Goal: Task Accomplishment & Management: Complete application form

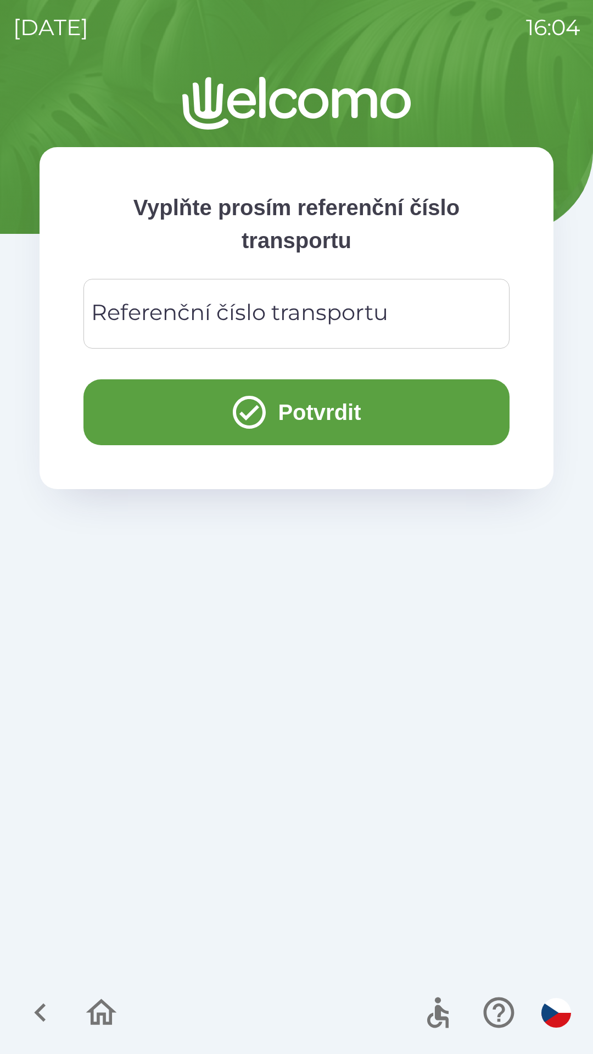
click at [326, 309] on div "Referenční číslo transportu Referenční číslo transportu" at bounding box center [296, 314] width 426 height 70
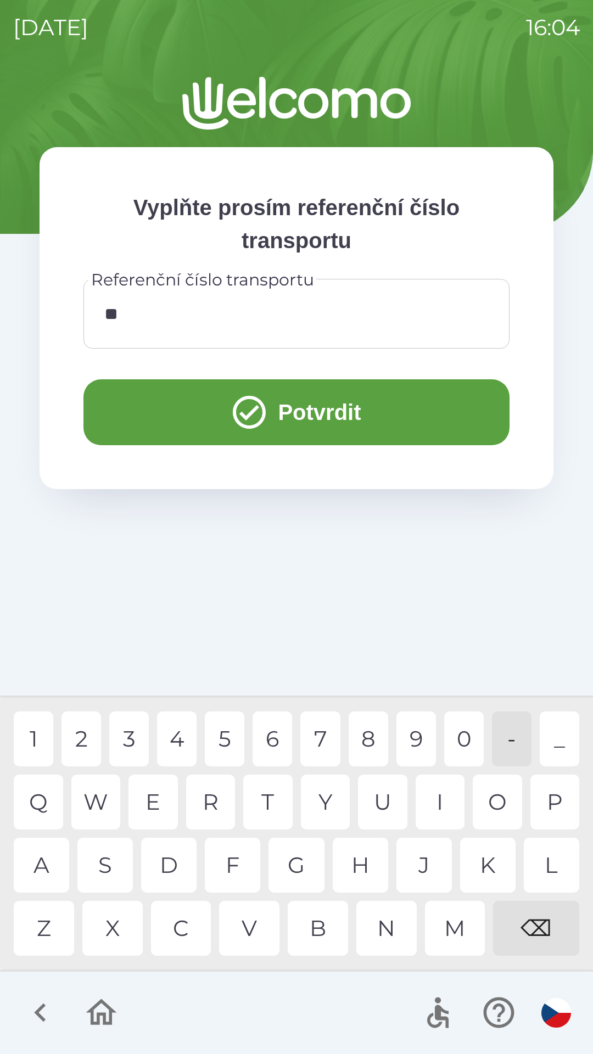
click at [214, 747] on div "5" at bounding box center [225, 739] width 40 height 55
click at [223, 751] on div "5" at bounding box center [225, 739] width 40 height 55
click at [224, 752] on div "5" at bounding box center [225, 739] width 40 height 55
click at [220, 741] on div "5" at bounding box center [225, 739] width 40 height 55
type input "**********"
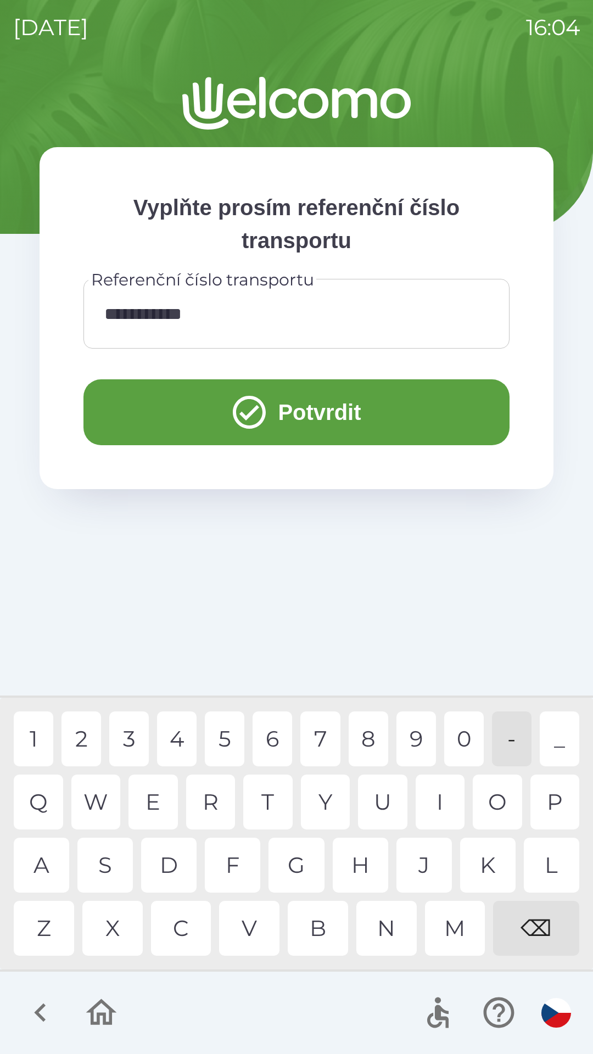
click at [303, 414] on button "Potvrdit" at bounding box center [296, 412] width 426 height 66
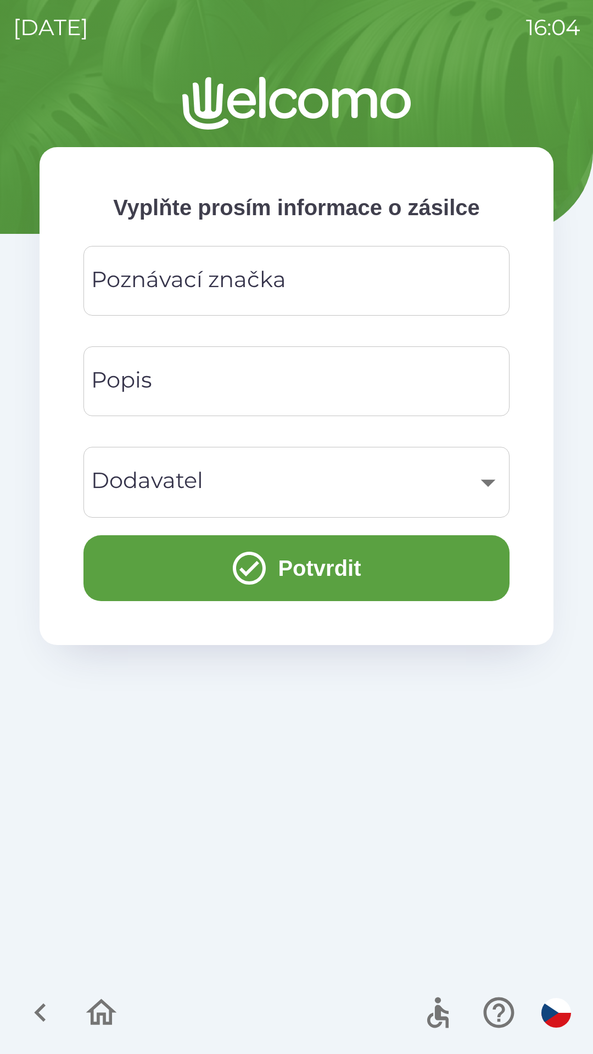
click at [368, 472] on div "​" at bounding box center [297, 482] width 400 height 44
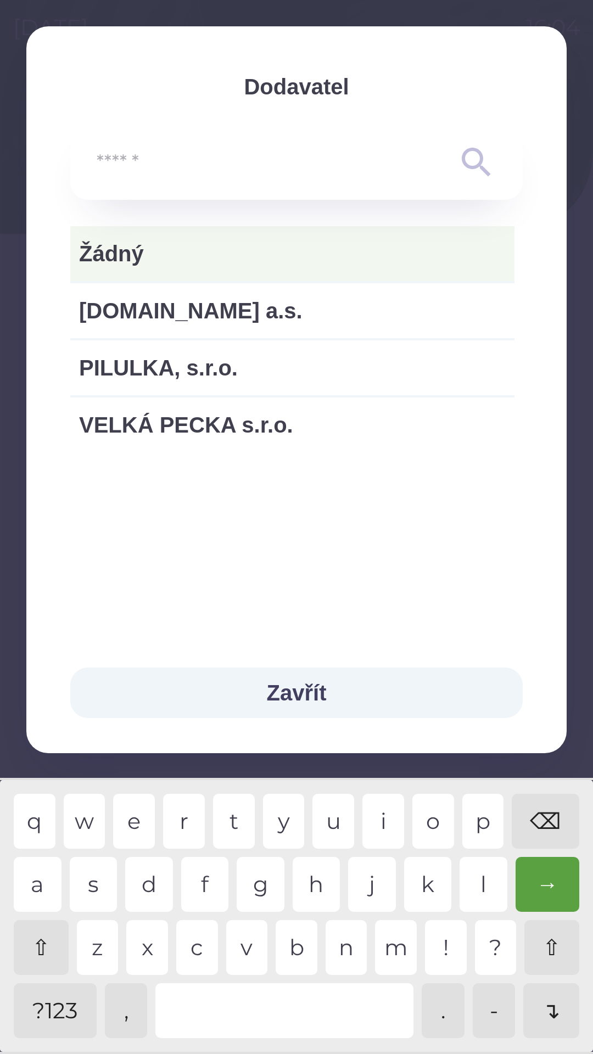
click at [210, 417] on span "VELKÁ PECKA s.r.o." at bounding box center [292, 425] width 427 height 33
type input "***"
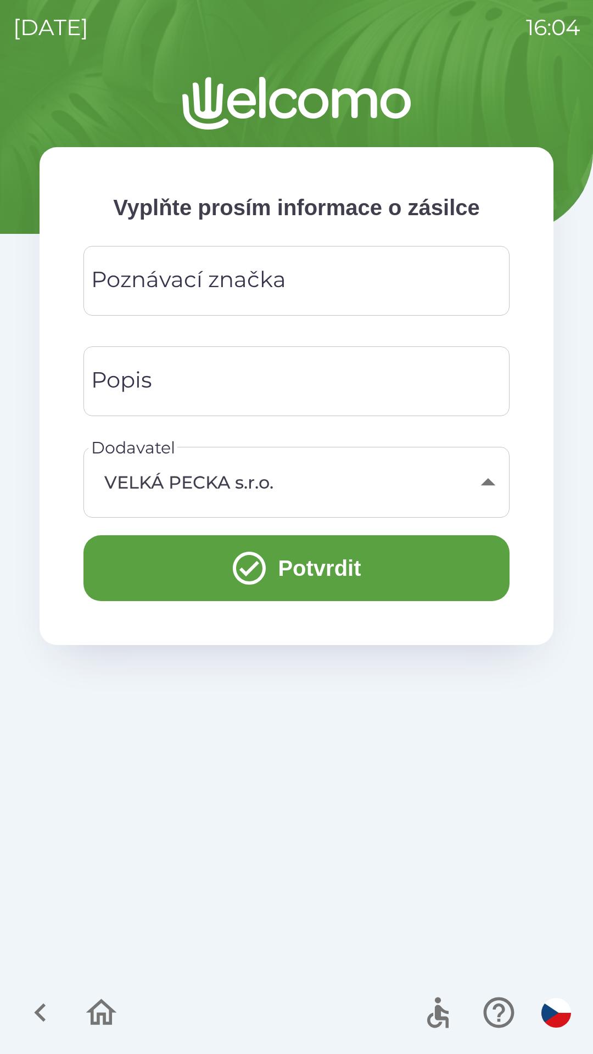
click at [257, 384] on input "Popis" at bounding box center [297, 381] width 400 height 43
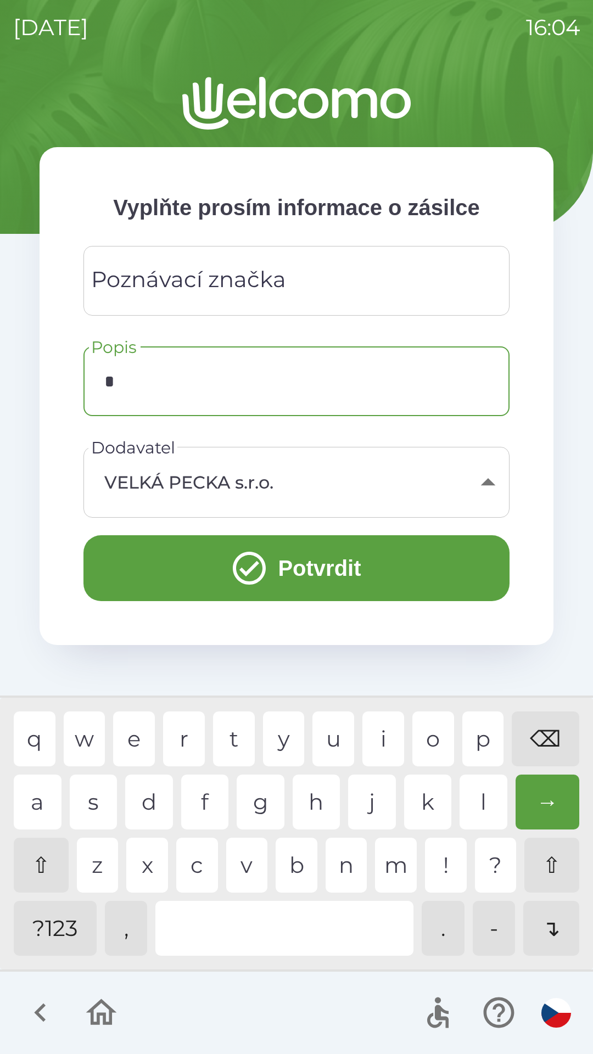
click at [326, 861] on div "n" at bounding box center [347, 865] width 42 height 55
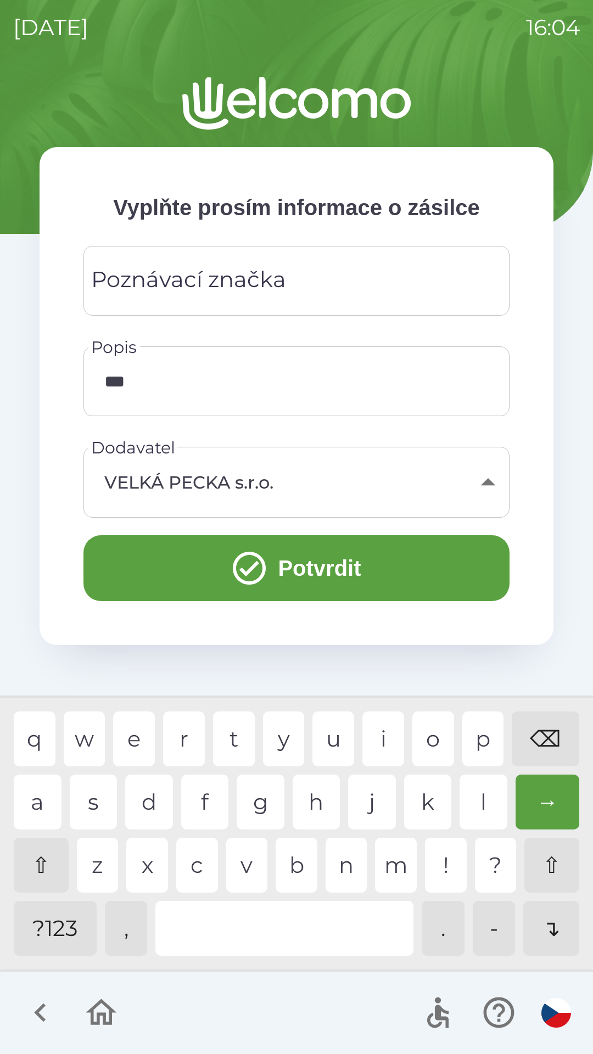
click at [203, 863] on div "c" at bounding box center [197, 865] width 42 height 55
type input "****"
click at [434, 731] on div "o" at bounding box center [433, 739] width 42 height 55
click at [267, 277] on div "Poznávací značka Poznávací značka" at bounding box center [296, 281] width 426 height 70
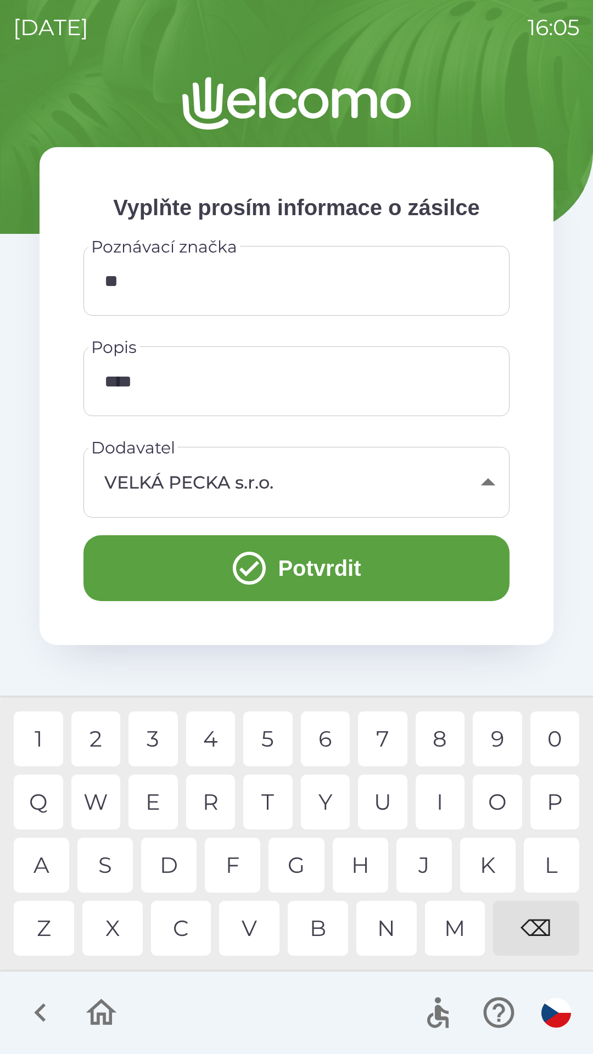
click at [552, 799] on div "P" at bounding box center [554, 802] width 49 height 55
click at [91, 740] on div "2" at bounding box center [95, 739] width 49 height 55
click at [212, 730] on div "4" at bounding box center [210, 739] width 49 height 55
click at [490, 732] on div "9" at bounding box center [497, 739] width 49 height 55
type input "*******"
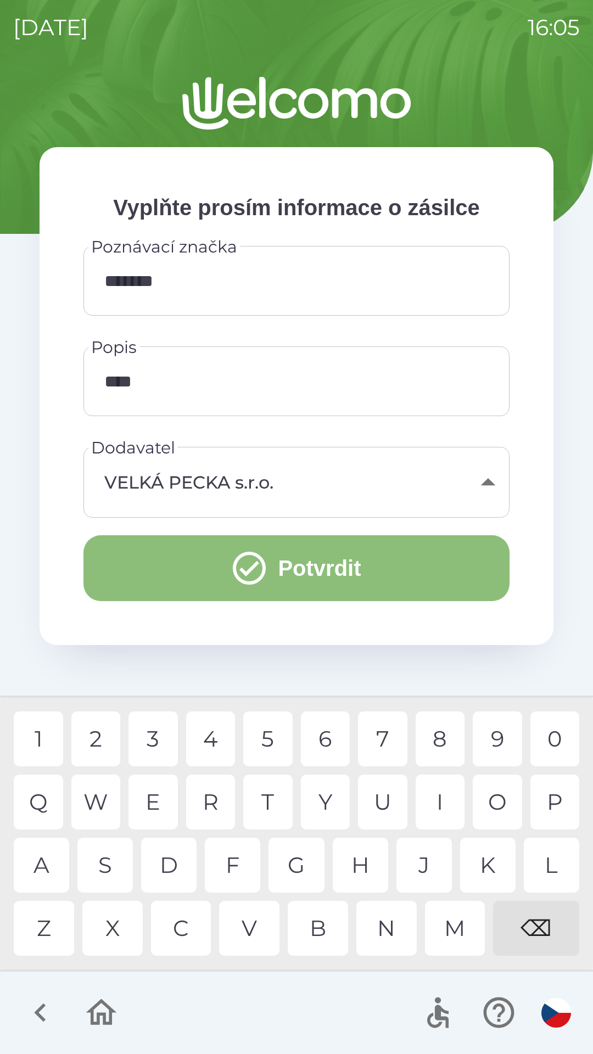
click at [304, 565] on button "Potvrdit" at bounding box center [296, 568] width 426 height 66
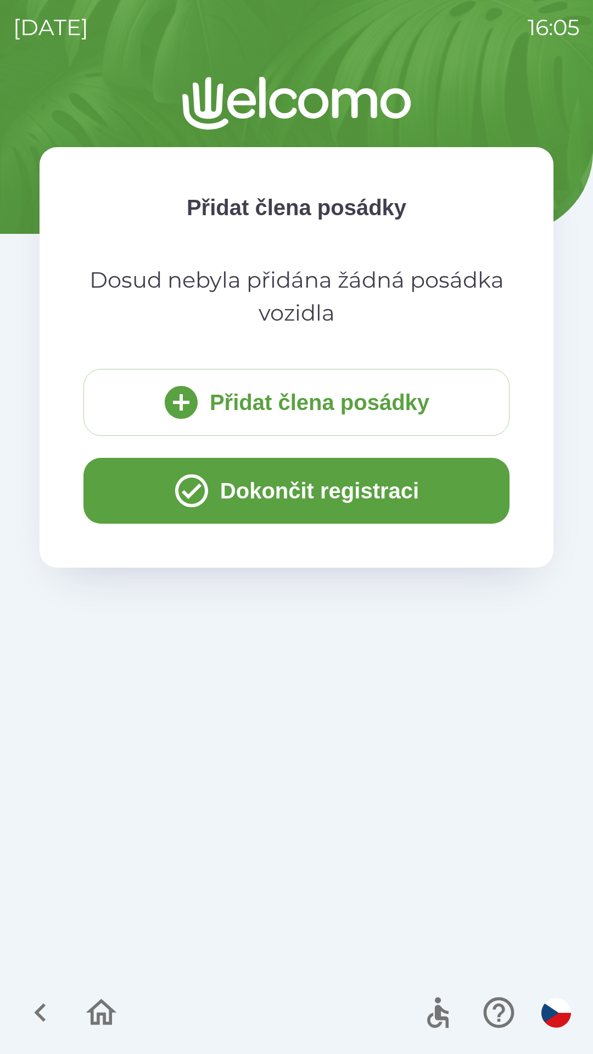
click at [337, 396] on button "Přidat člena posádky" at bounding box center [296, 402] width 426 height 67
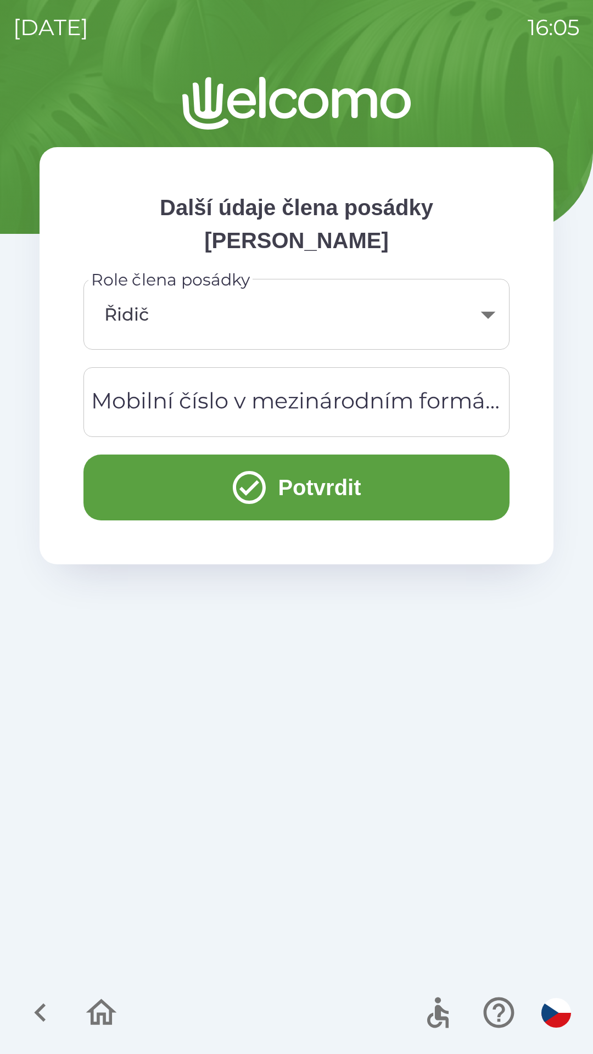
click at [276, 402] on div "Mobilní číslo v mezinárodním formátu Mobilní číslo v mezinárodním formátu" at bounding box center [296, 402] width 426 height 70
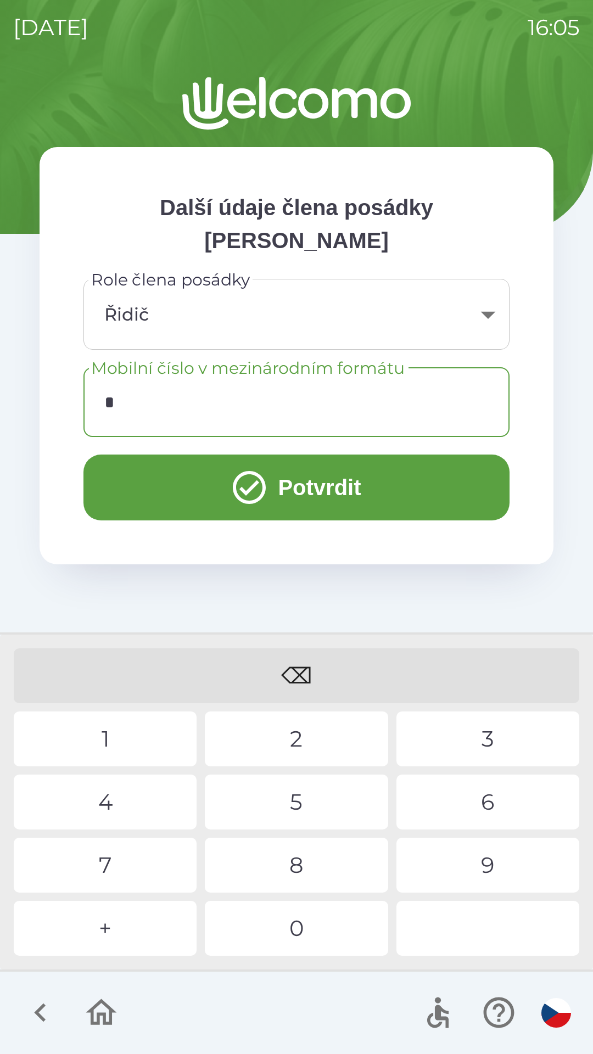
click at [130, 922] on div "+" at bounding box center [105, 928] width 183 height 55
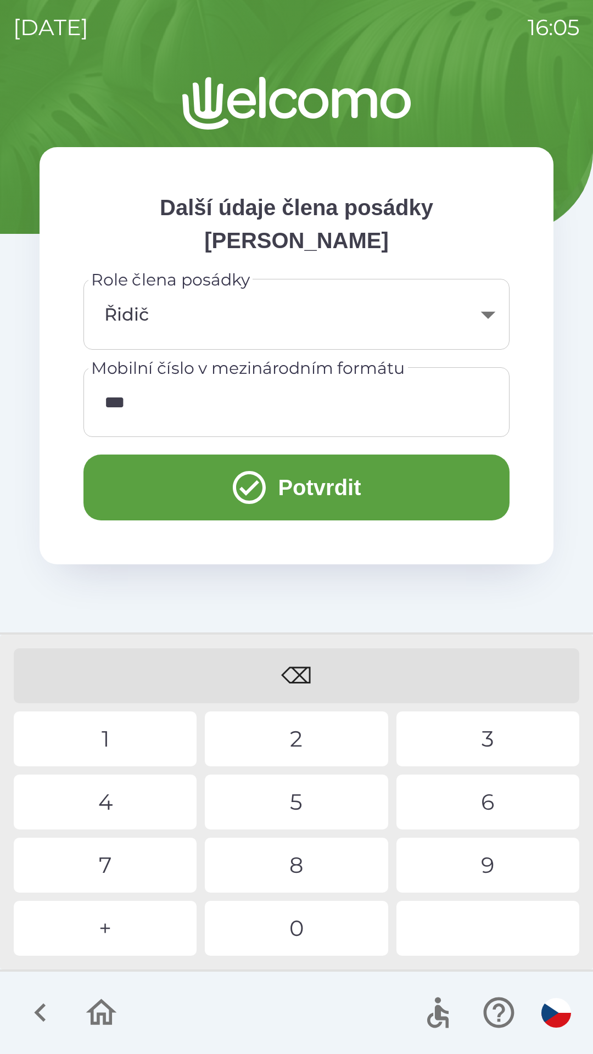
click at [289, 739] on div "2" at bounding box center [296, 739] width 183 height 55
click at [309, 930] on div "0" at bounding box center [296, 928] width 183 height 55
click at [135, 859] on div "7" at bounding box center [105, 865] width 183 height 55
click at [130, 866] on div "7" at bounding box center [105, 865] width 183 height 55
click at [124, 803] on div "4" at bounding box center [105, 802] width 183 height 55
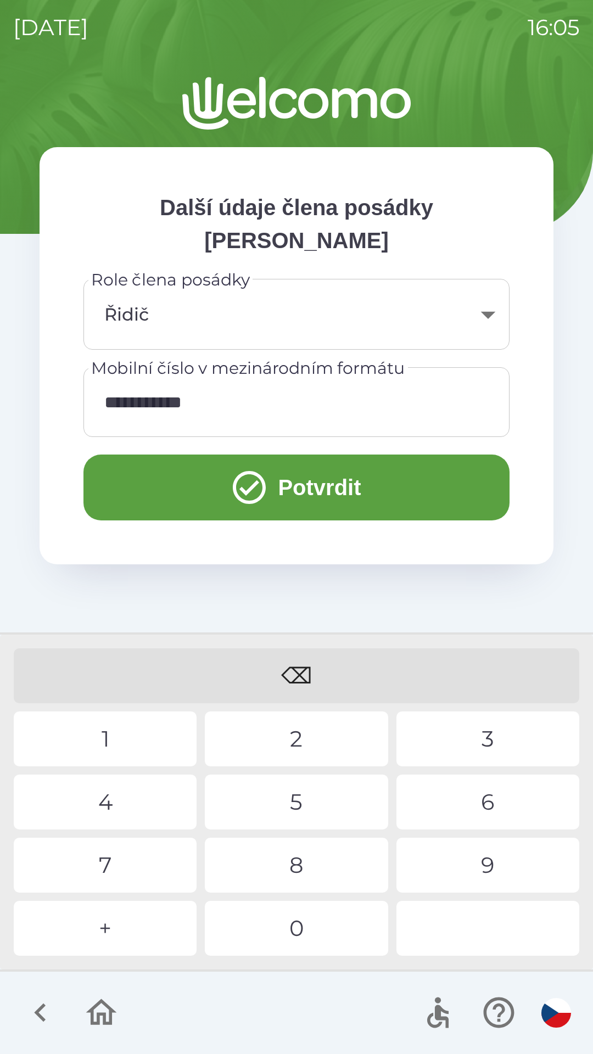
click at [303, 856] on div "8" at bounding box center [296, 865] width 183 height 55
type input "**********"
click at [311, 933] on div "0" at bounding box center [296, 928] width 183 height 55
click at [277, 483] on button "Potvrdit" at bounding box center [296, 488] width 426 height 66
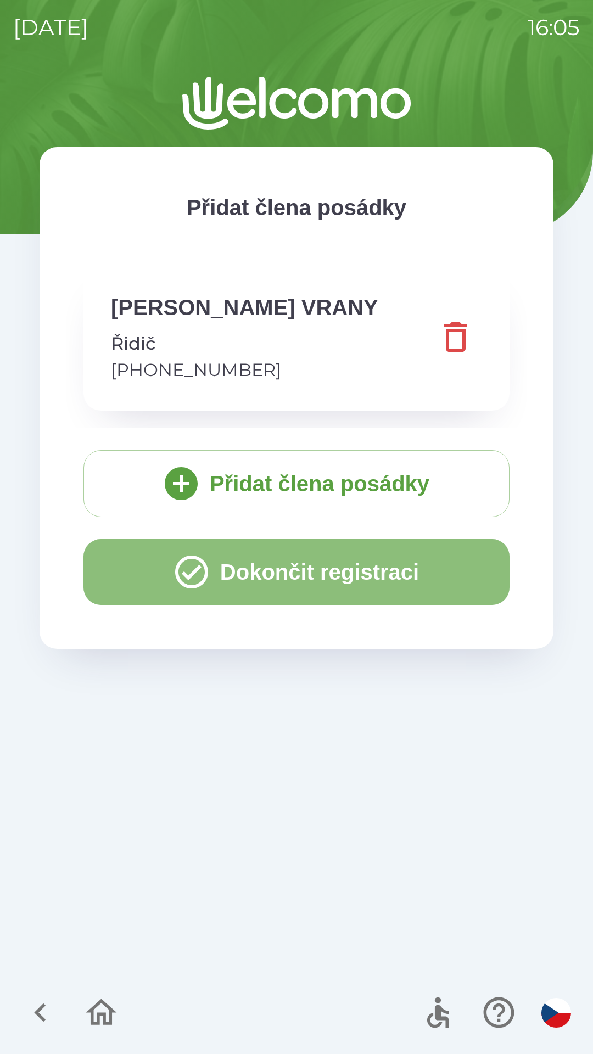
click at [314, 577] on button "Dokončit registraci" at bounding box center [296, 572] width 426 height 66
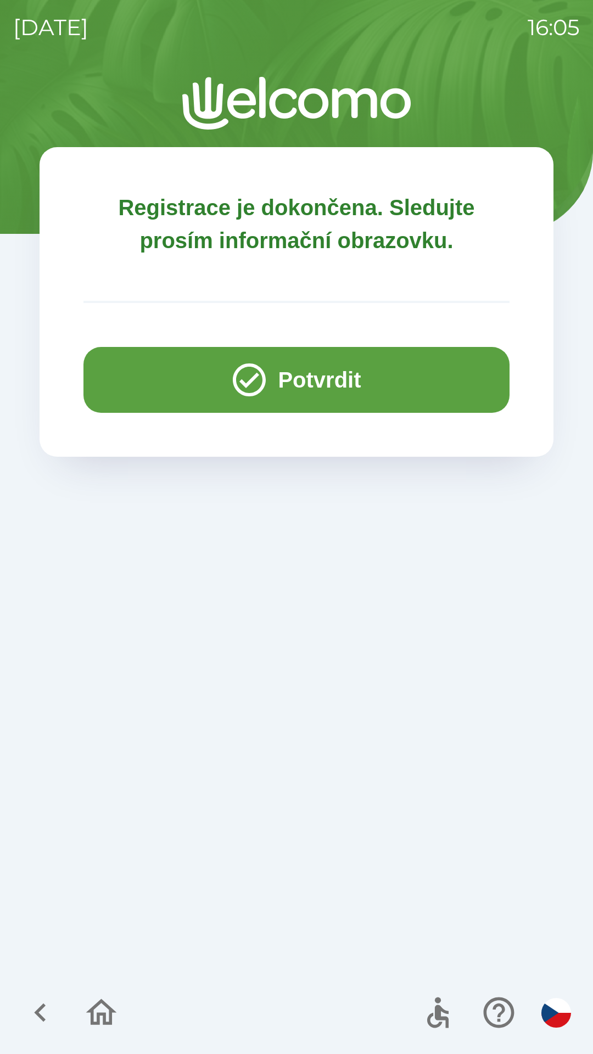
click at [326, 372] on button "Potvrdit" at bounding box center [296, 380] width 426 height 66
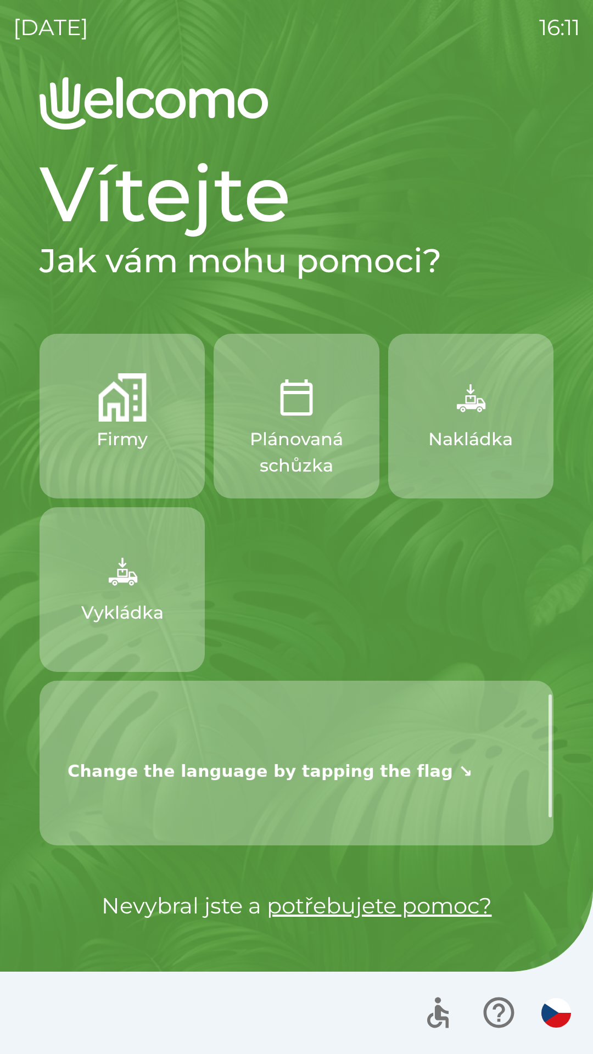
click at [125, 628] on button "Vykládka" at bounding box center [122, 589] width 165 height 165
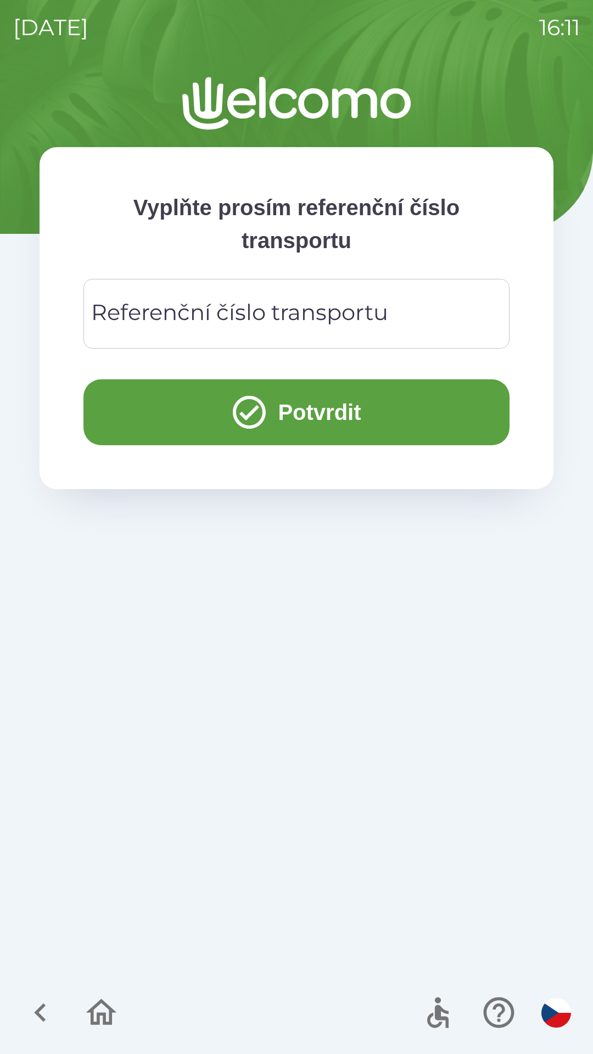
click at [323, 305] on div "Referenční číslo transportu Referenční číslo transportu" at bounding box center [296, 314] width 426 height 70
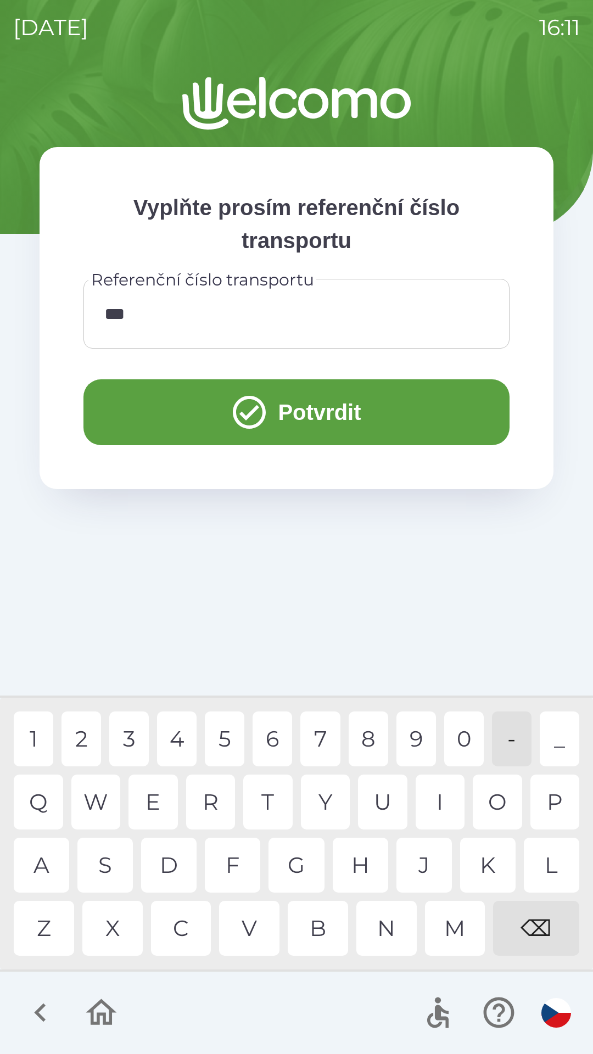
click at [265, 798] on div "T" at bounding box center [267, 802] width 49 height 55
type input "*"
click at [538, 931] on div "⌫" at bounding box center [536, 928] width 86 height 55
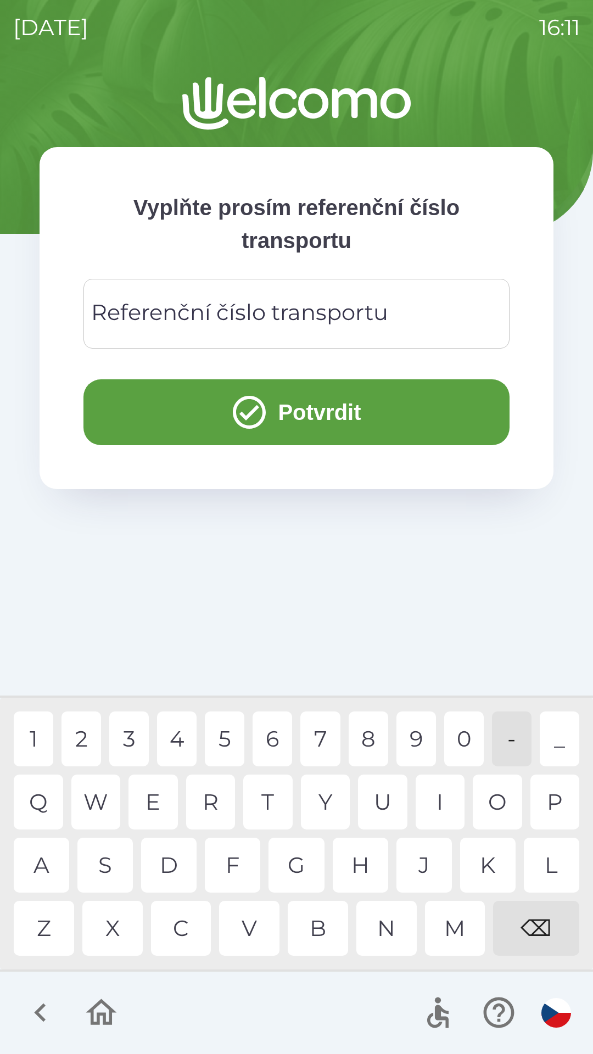
click at [532, 935] on div "⌫" at bounding box center [536, 928] width 86 height 55
click at [536, 934] on div "⌫" at bounding box center [536, 928] width 86 height 55
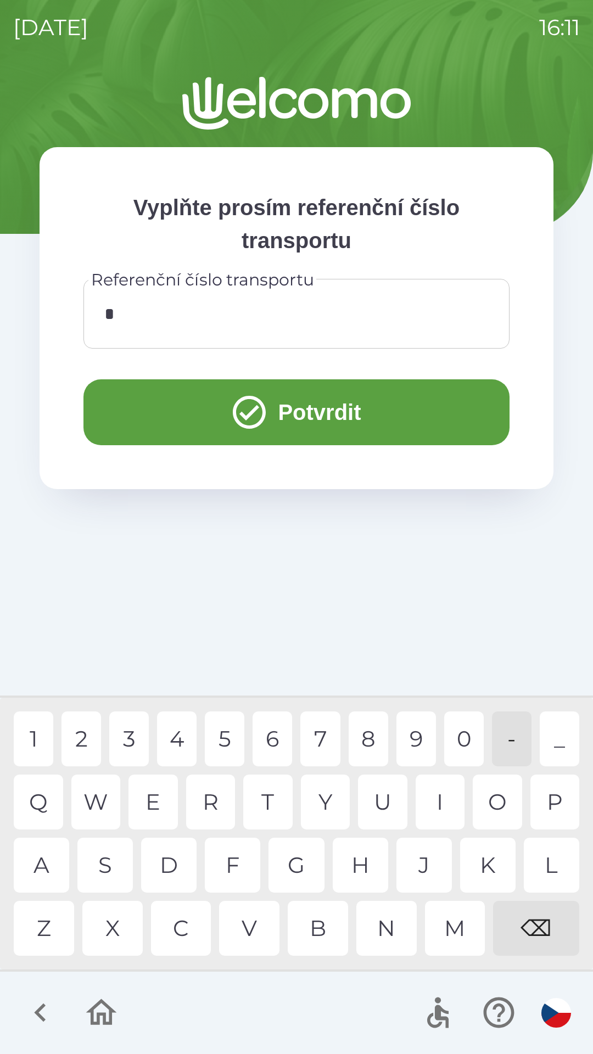
click at [268, 803] on div "T" at bounding box center [267, 802] width 49 height 55
click at [265, 808] on div "T" at bounding box center [267, 802] width 49 height 55
click at [37, 736] on div "1" at bounding box center [34, 739] width 40 height 55
click at [320, 793] on div "Y" at bounding box center [325, 802] width 49 height 55
type input "**********"
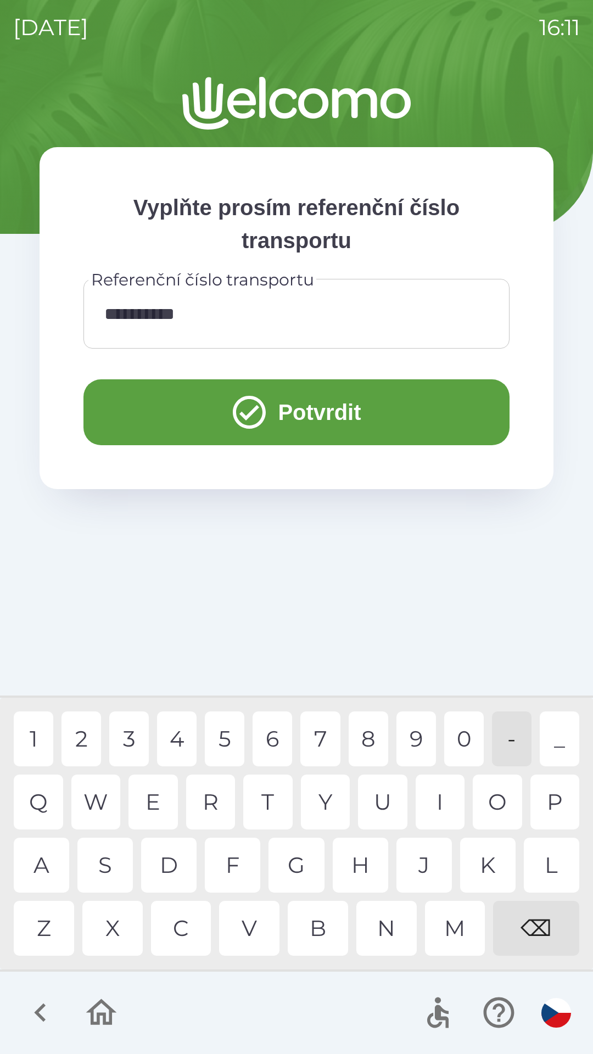
click at [312, 792] on div "Y" at bounding box center [325, 802] width 49 height 55
click at [320, 417] on button "Potvrdit" at bounding box center [296, 412] width 426 height 66
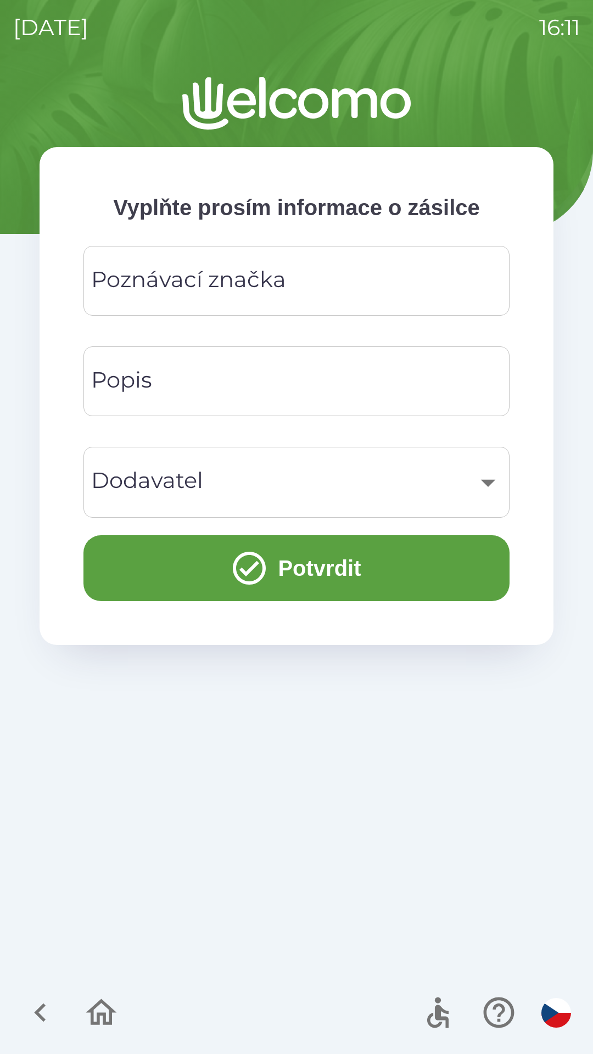
click at [335, 279] on input "Poznávací značka" at bounding box center [297, 280] width 400 height 43
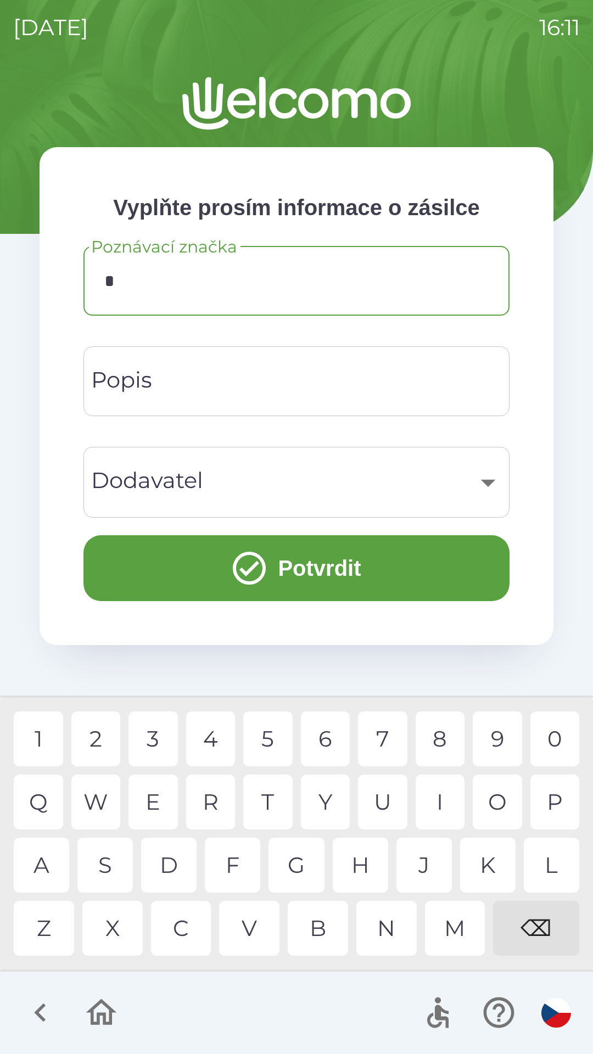
click at [376, 731] on div "7" at bounding box center [382, 739] width 49 height 55
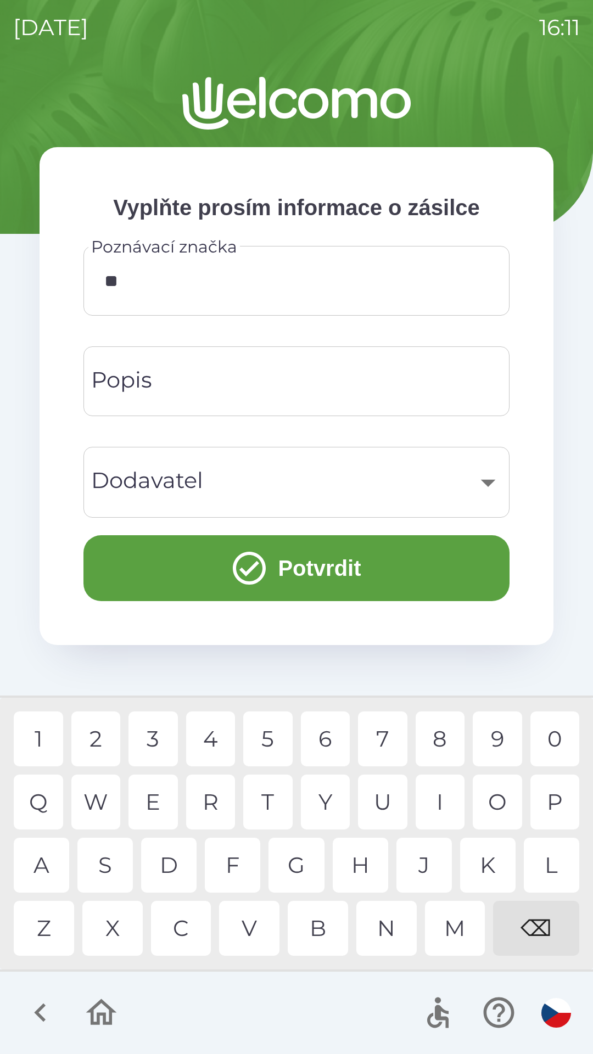
click at [550, 805] on div "P" at bounding box center [554, 802] width 49 height 55
click at [381, 730] on div "7" at bounding box center [382, 739] width 49 height 55
type input "*******"
click at [258, 719] on div "5" at bounding box center [267, 739] width 49 height 55
click at [279, 370] on input "Popis" at bounding box center [297, 381] width 400 height 43
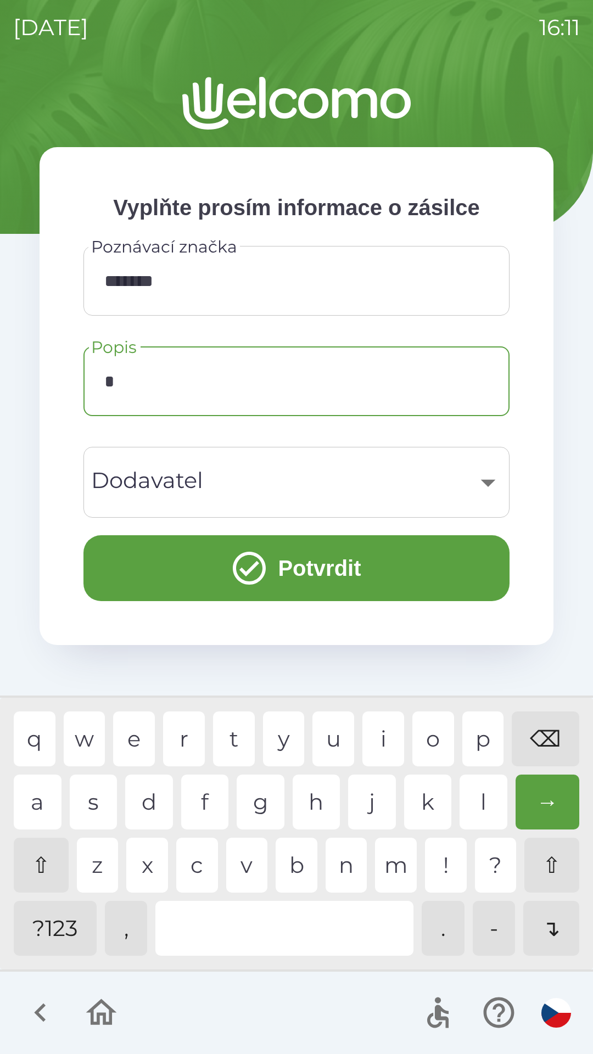
click at [302, 853] on div "b" at bounding box center [297, 865] width 42 height 55
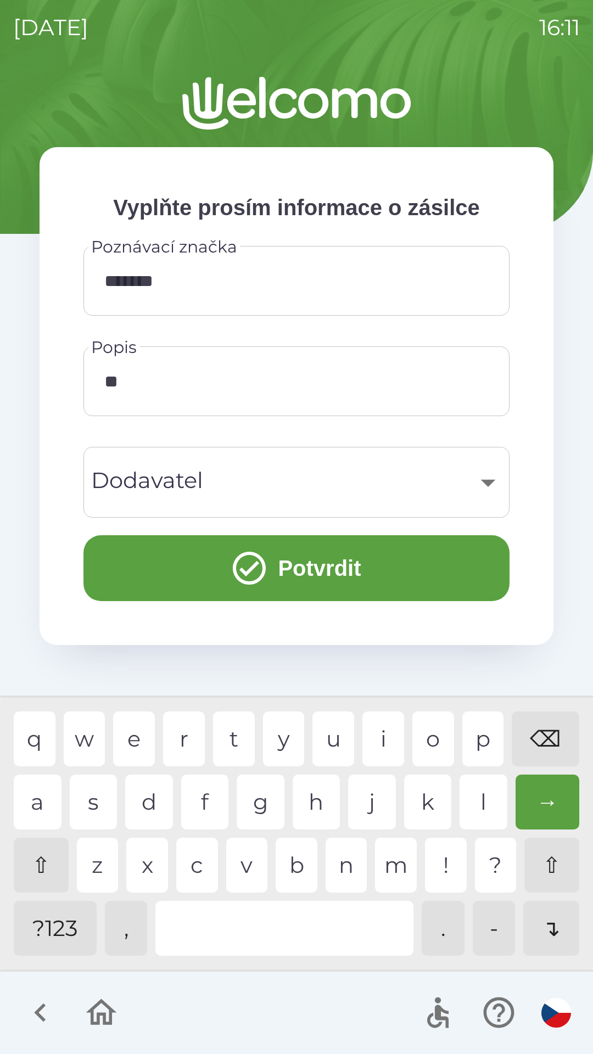
click at [43, 797] on div "a" at bounding box center [38, 802] width 48 height 55
click at [337, 864] on div "n" at bounding box center [347, 865] width 42 height 55
click at [343, 860] on div "n" at bounding box center [347, 865] width 42 height 55
type input "******"
click at [276, 484] on div "​" at bounding box center [297, 482] width 400 height 44
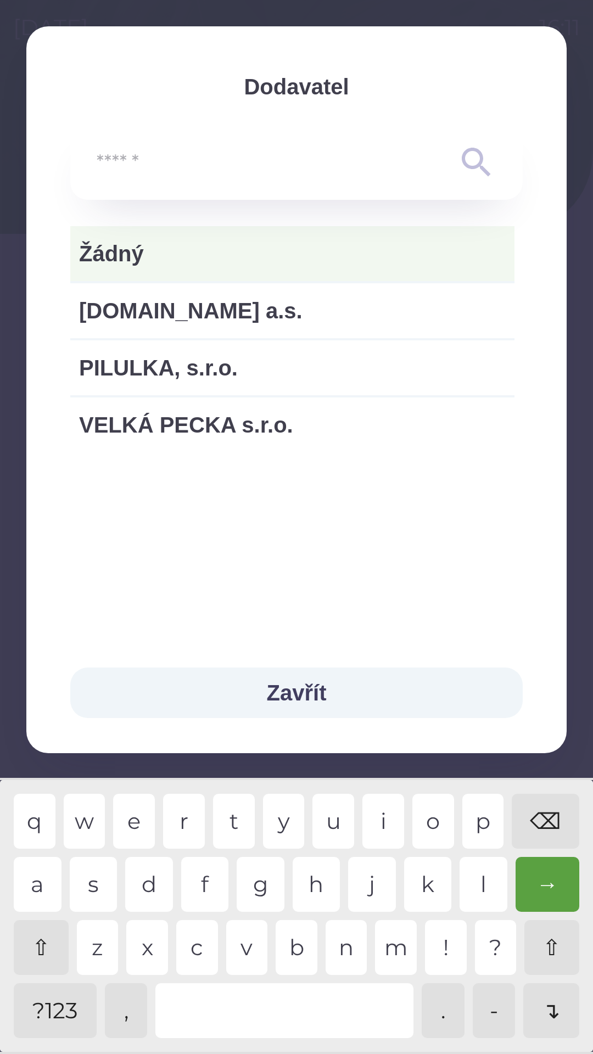
click at [146, 372] on span "PILULKA, s.r.o." at bounding box center [292, 367] width 427 height 33
type input "***"
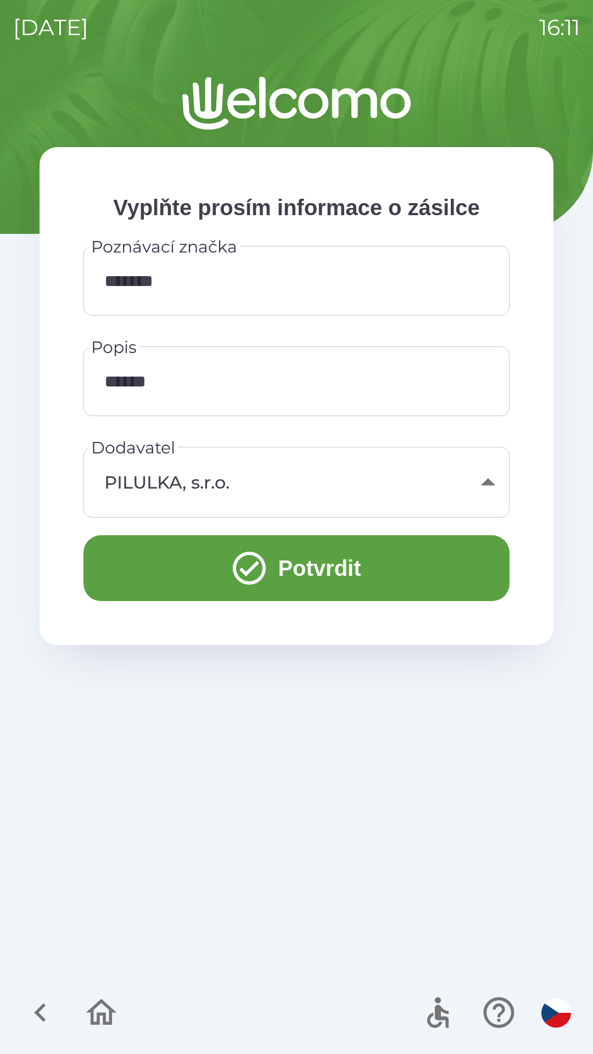
click at [315, 571] on button "Potvrdit" at bounding box center [296, 568] width 426 height 66
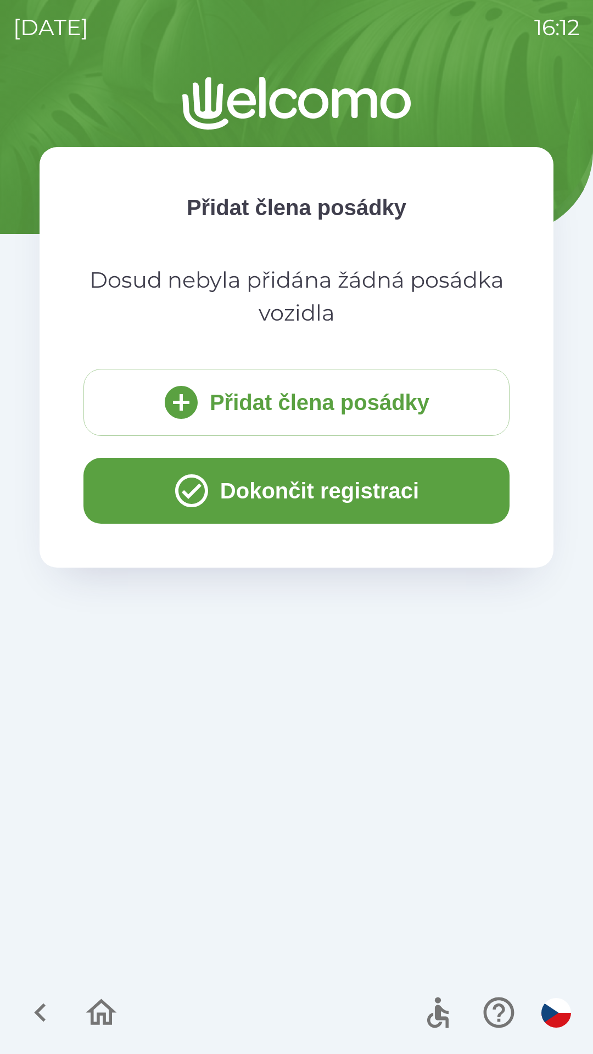
click at [341, 493] on button "Dokončit registraci" at bounding box center [296, 491] width 426 height 66
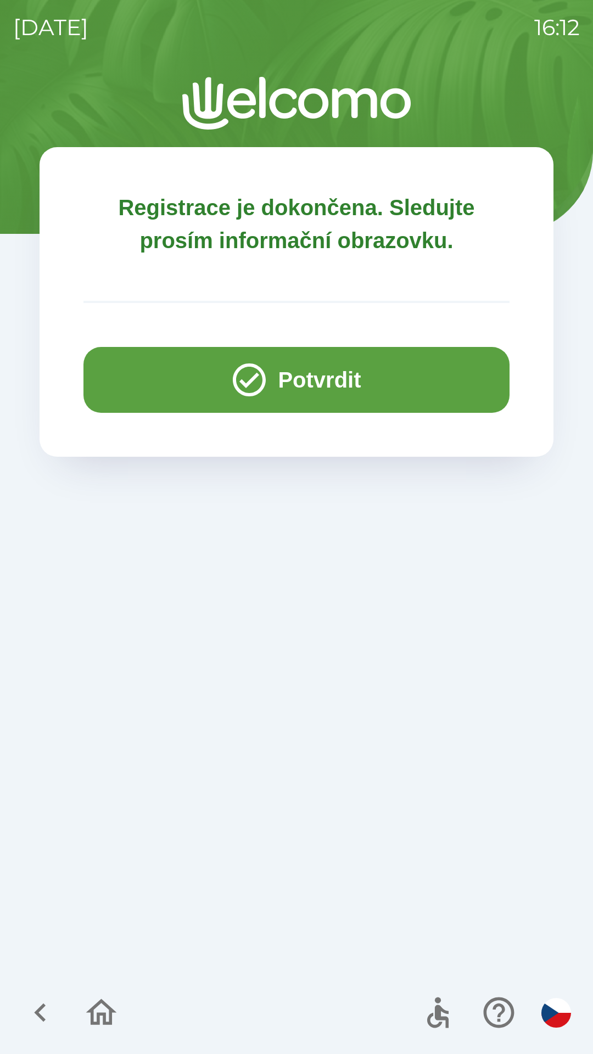
click at [331, 377] on button "Potvrdit" at bounding box center [296, 380] width 426 height 66
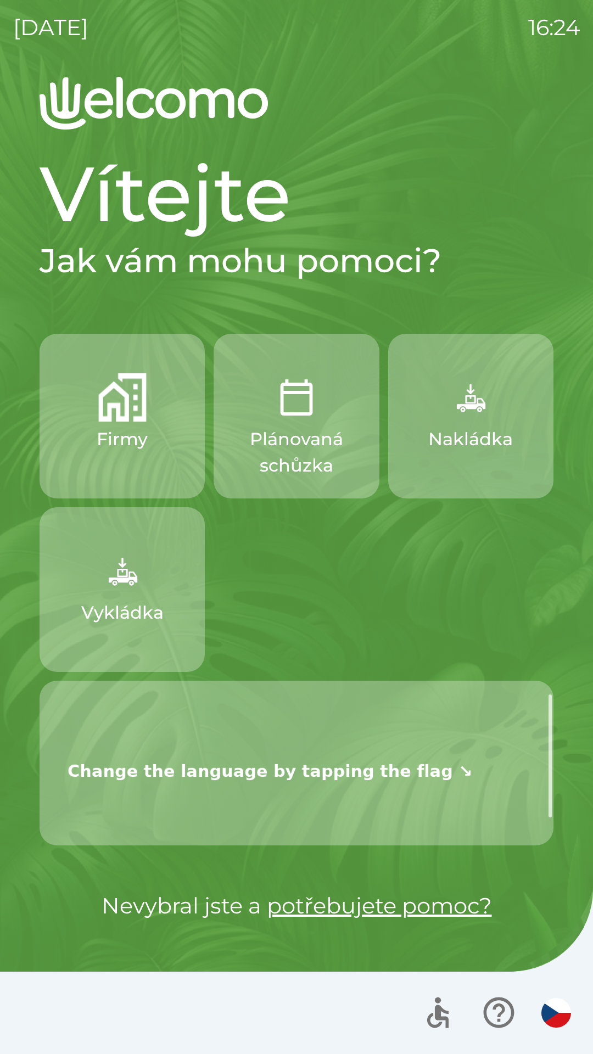
click at [591, 189] on div "[DATE] 16:24 Vítejte Jak vám mohu pomoci? Firmy Plánovaná schůzka Nakládka Vykl…" at bounding box center [296, 527] width 593 height 1054
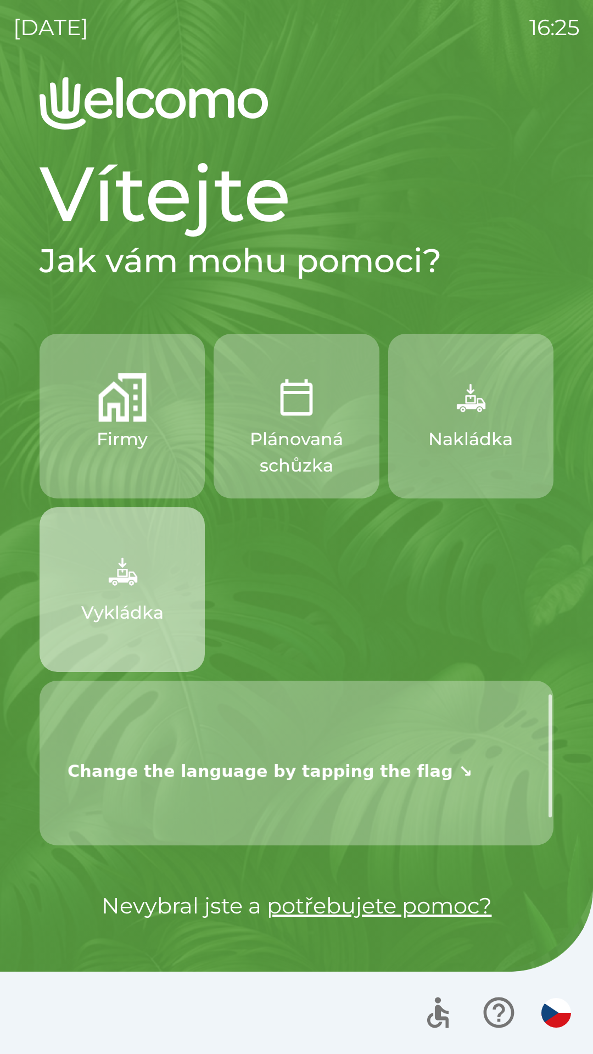
click at [141, 547] on img "button" at bounding box center [122, 571] width 48 height 48
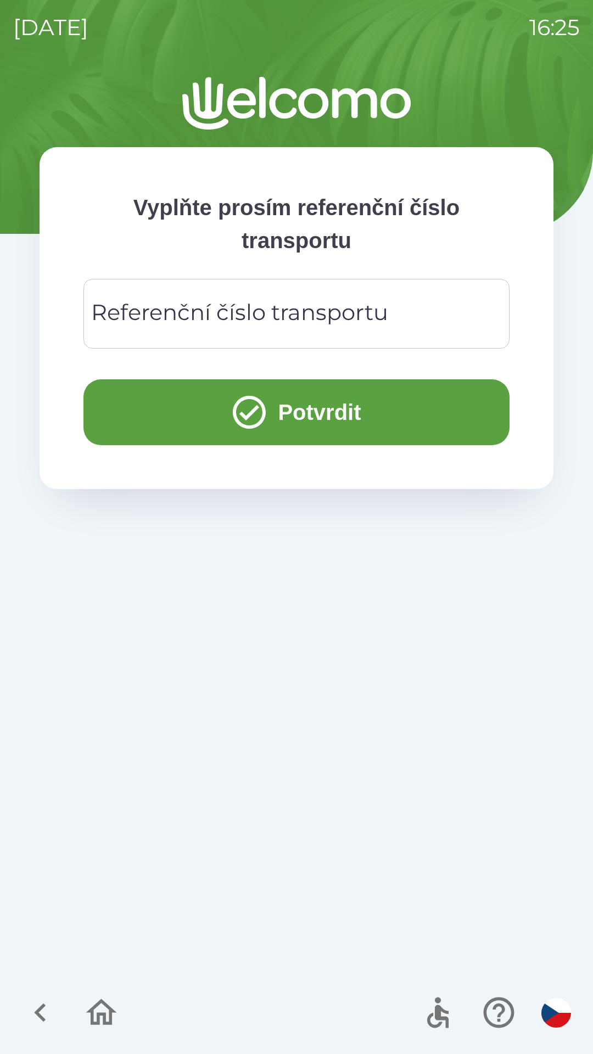
click at [199, 312] on div "Referenční číslo transportu Referenční číslo transportu" at bounding box center [296, 314] width 426 height 70
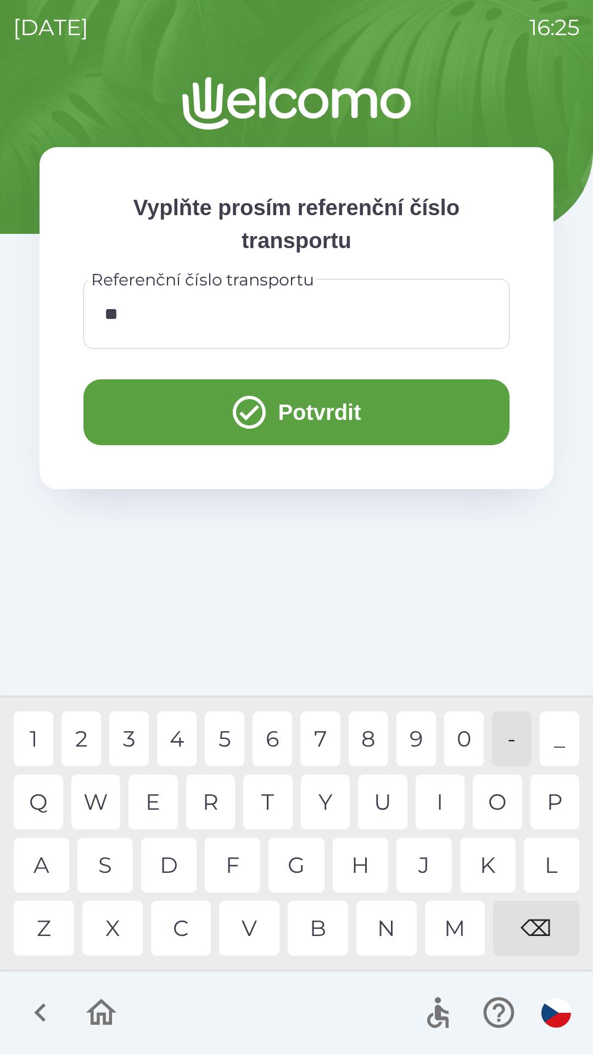
click at [43, 916] on div "Z" at bounding box center [44, 928] width 60 height 55
click at [77, 728] on div "2" at bounding box center [81, 739] width 40 height 55
type input "****"
click at [31, 735] on div "1" at bounding box center [34, 739] width 40 height 55
click at [233, 394] on icon "submit" at bounding box center [250, 413] width 40 height 40
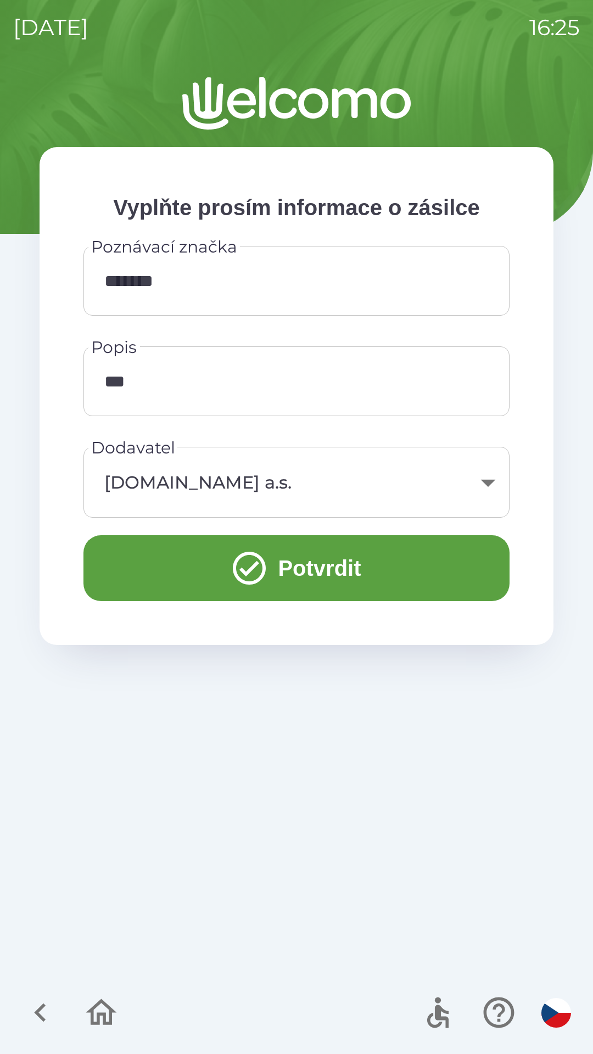
click at [191, 271] on input "*******" at bounding box center [297, 280] width 400 height 43
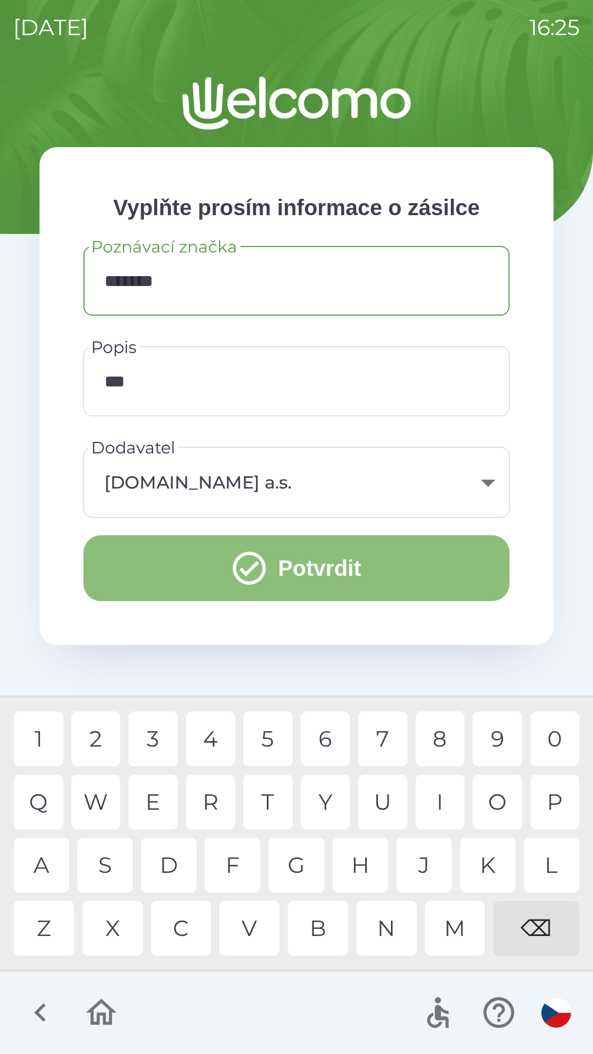
click at [212, 560] on button "Potvrdit" at bounding box center [296, 568] width 426 height 66
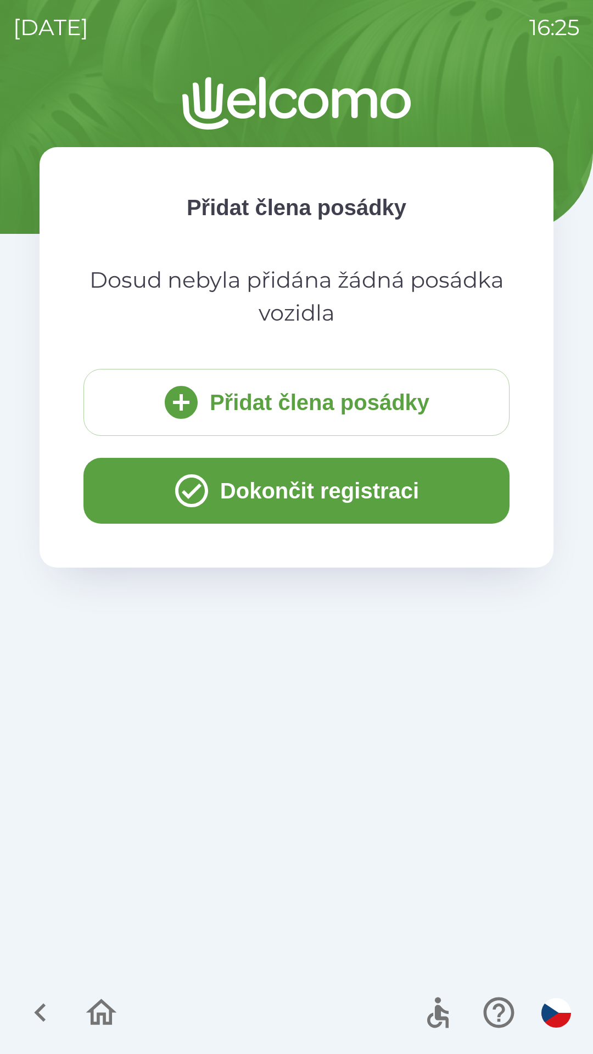
click at [359, 497] on button "Dokončit registraci" at bounding box center [296, 491] width 426 height 66
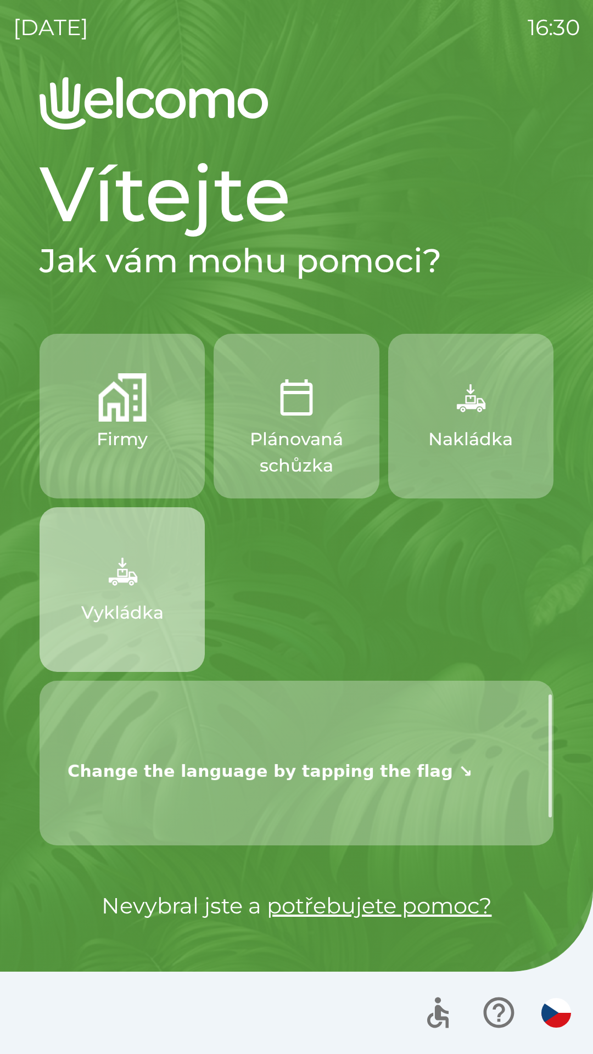
click at [112, 591] on img "button" at bounding box center [122, 571] width 48 height 48
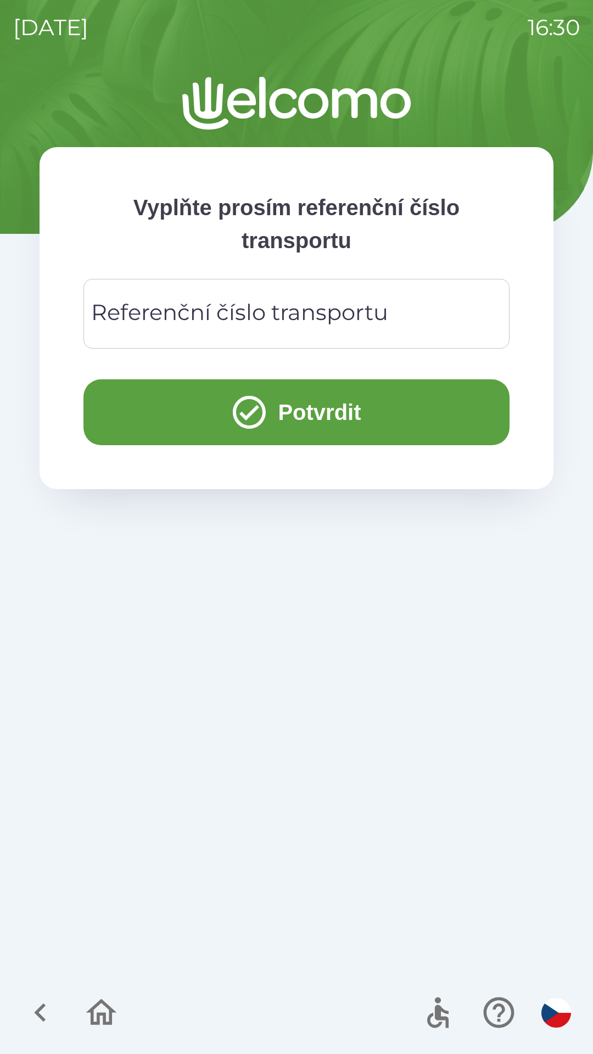
click at [178, 323] on div "Referenční číslo transportu Referenční číslo transportu" at bounding box center [296, 314] width 426 height 70
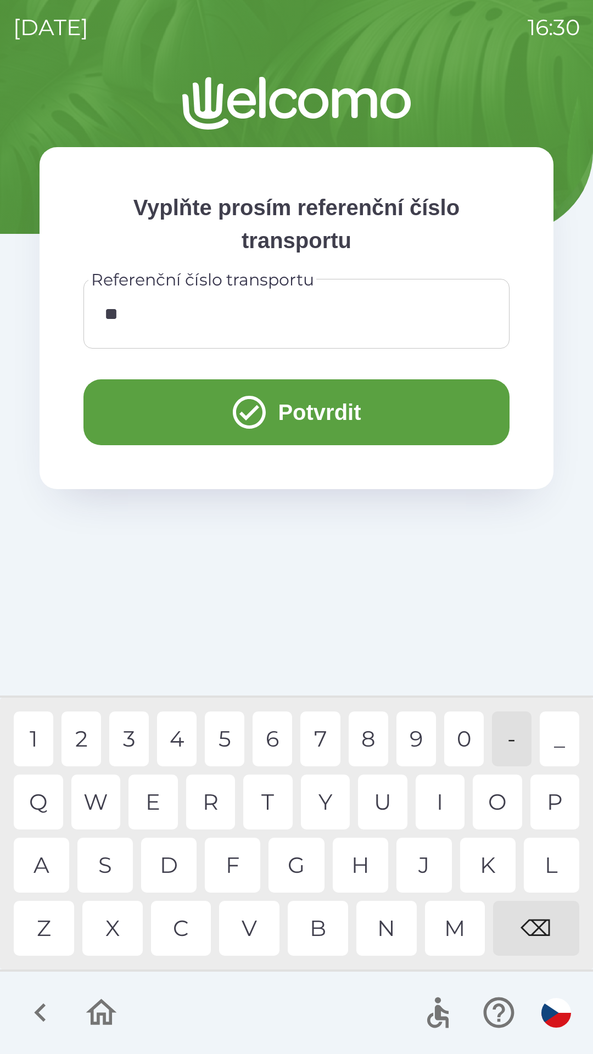
click at [143, 807] on div "E" at bounding box center [152, 802] width 49 height 55
click at [179, 816] on div "Q W E R T Y U I O P" at bounding box center [297, 802] width 566 height 55
type input "****"
click at [234, 848] on div "F" at bounding box center [232, 865] width 55 height 55
click at [219, 404] on button "Potvrdit" at bounding box center [296, 412] width 426 height 66
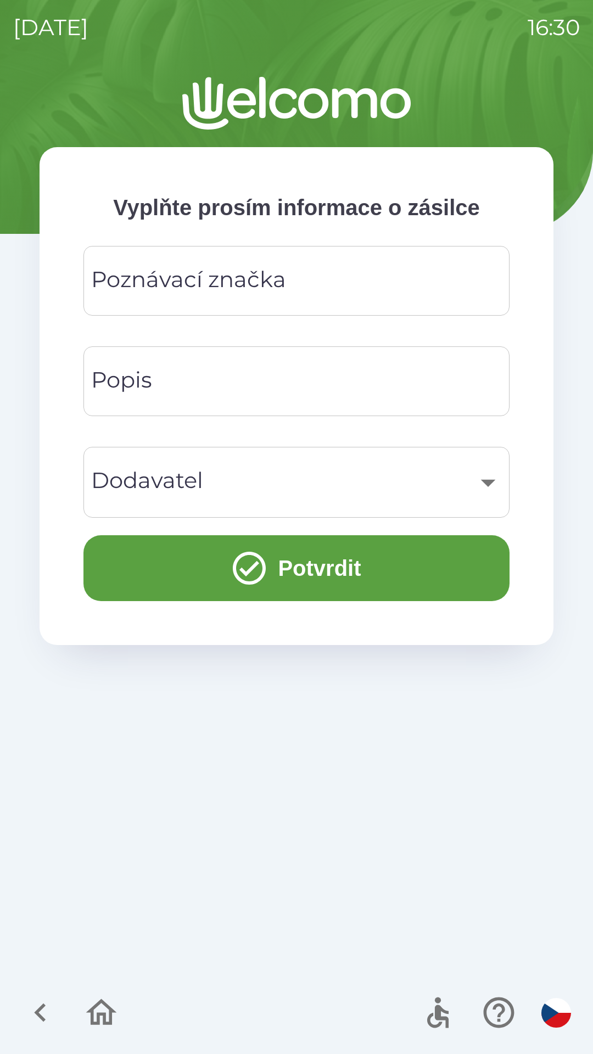
click at [192, 292] on div "Poznávací značka Poznávací značka" at bounding box center [296, 281] width 426 height 70
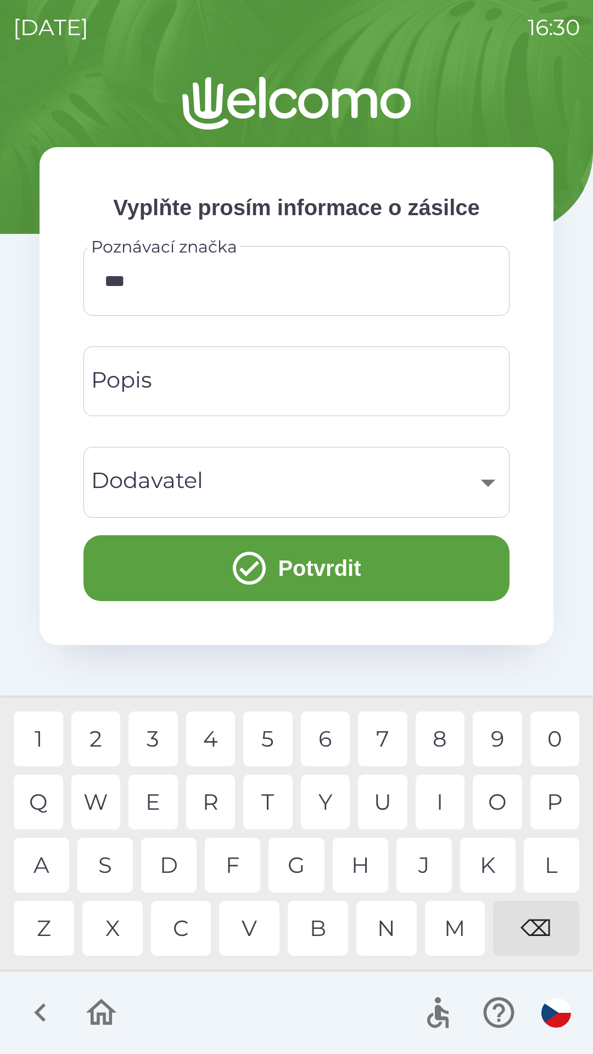
click at [376, 927] on div "N" at bounding box center [386, 928] width 60 height 55
click at [202, 743] on div "4" at bounding box center [210, 739] width 49 height 55
click at [85, 731] on div "2" at bounding box center [95, 739] width 49 height 55
click at [356, 739] on div "1 2 3 4 5 6 7 8 9 0" at bounding box center [297, 739] width 566 height 55
type input "*******"
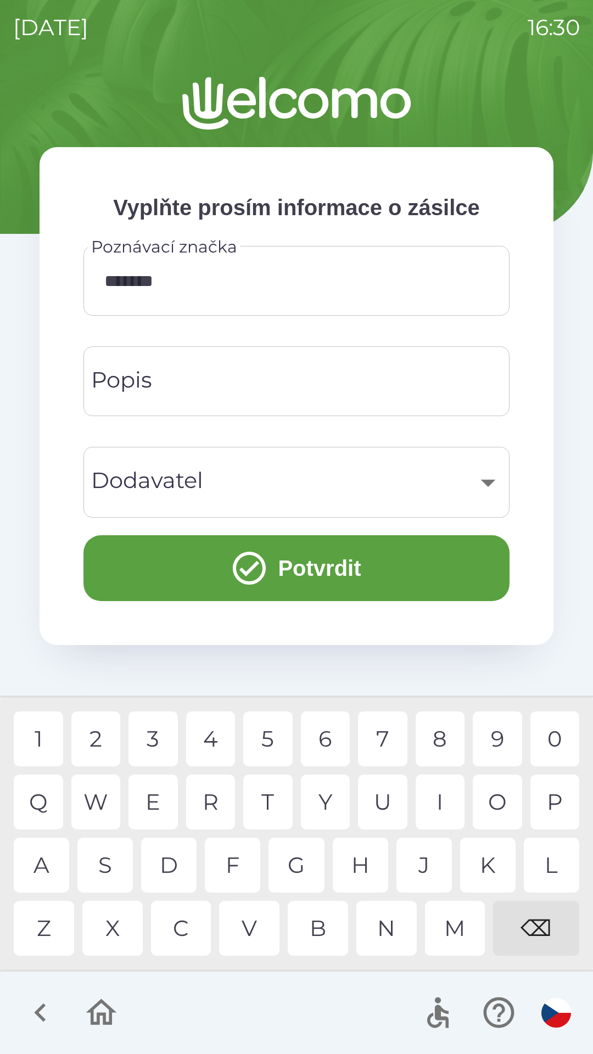
click at [369, 730] on div "7" at bounding box center [382, 739] width 49 height 55
click at [190, 393] on input "Popis" at bounding box center [297, 381] width 400 height 43
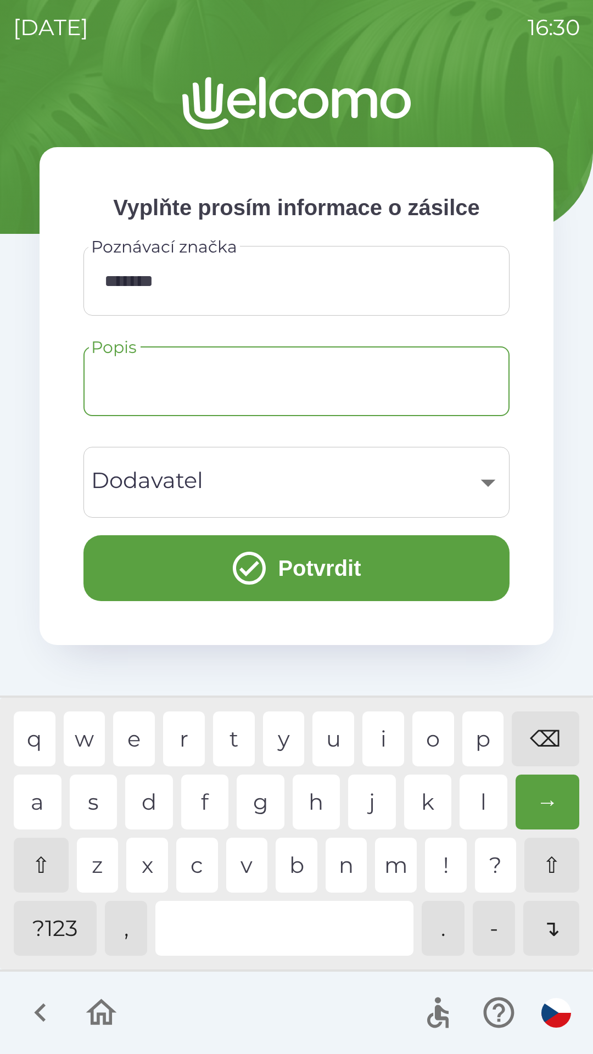
click at [208, 478] on div "​" at bounding box center [297, 482] width 400 height 44
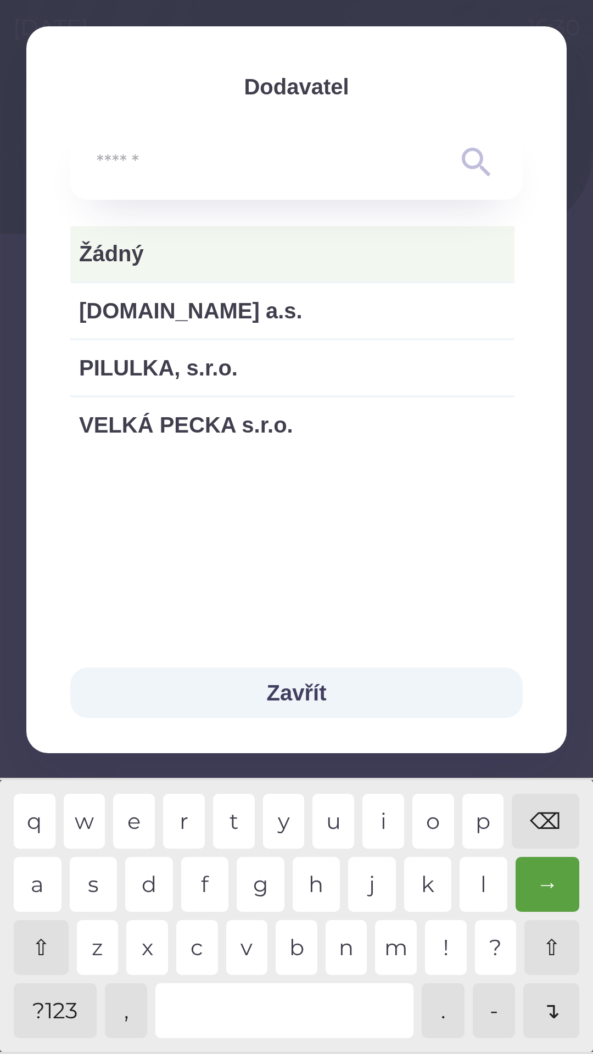
click at [177, 418] on span "VELKÁ PECKA s.r.o." at bounding box center [292, 425] width 427 height 33
type input "***"
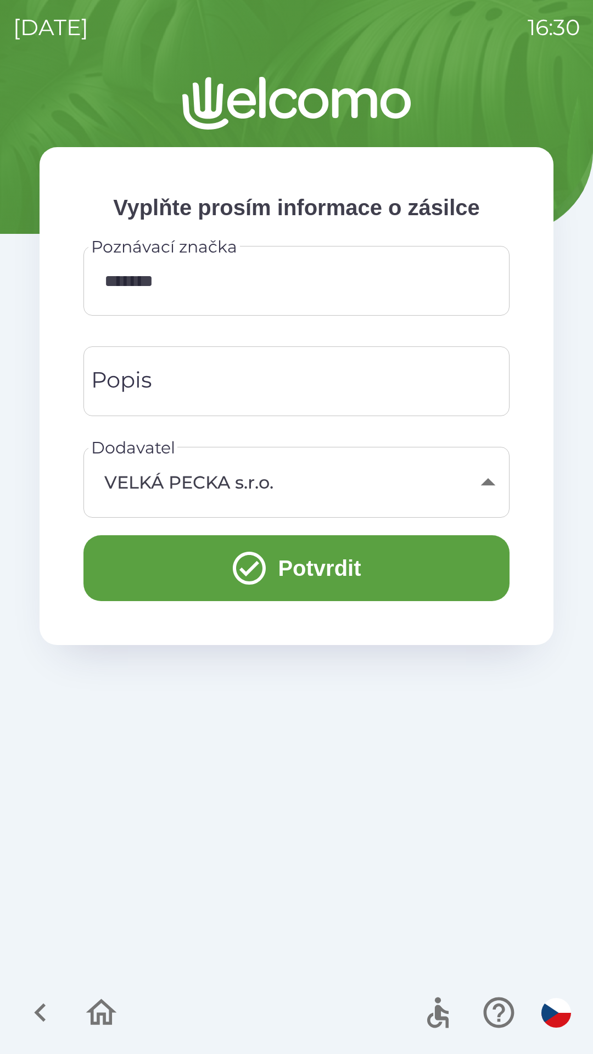
click at [281, 573] on button "Potvrdit" at bounding box center [296, 568] width 426 height 66
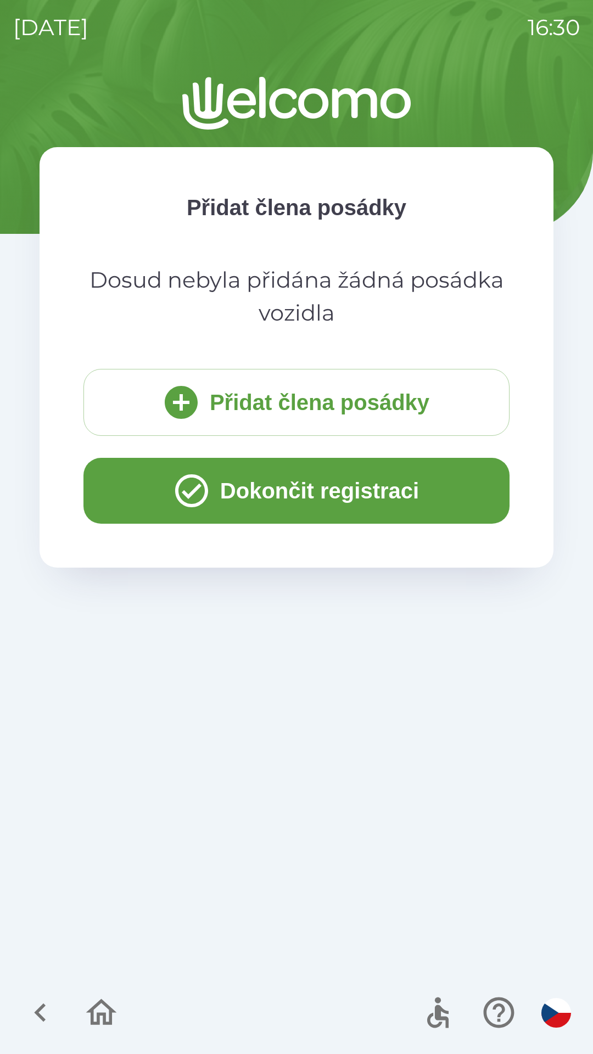
click at [231, 411] on button "Přidat člena posádky" at bounding box center [296, 402] width 426 height 67
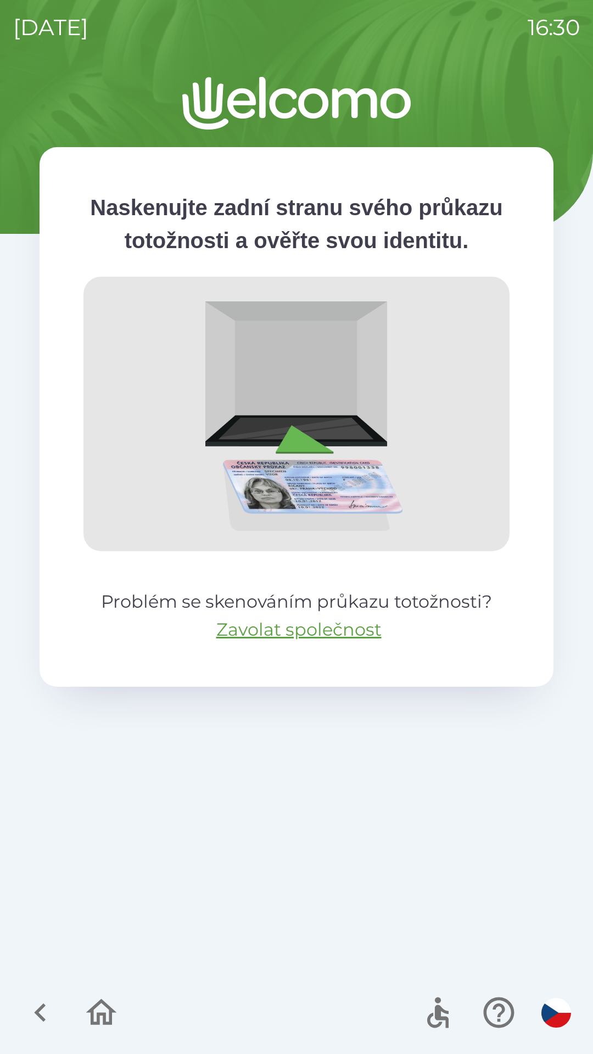
click at [46, 1011] on icon "button" at bounding box center [40, 1012] width 37 height 37
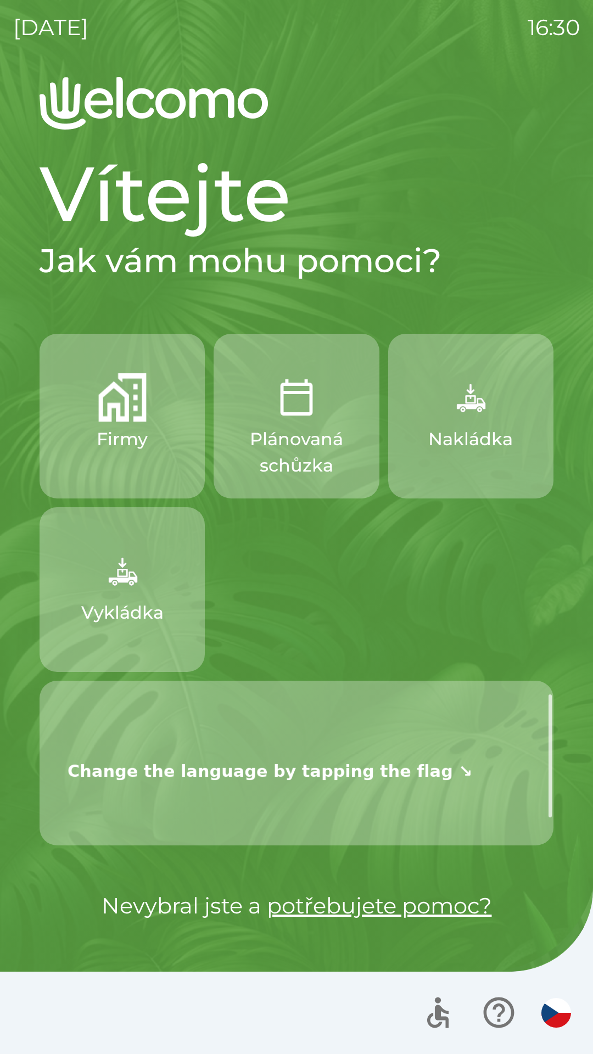
click at [142, 584] on img "button" at bounding box center [122, 571] width 48 height 48
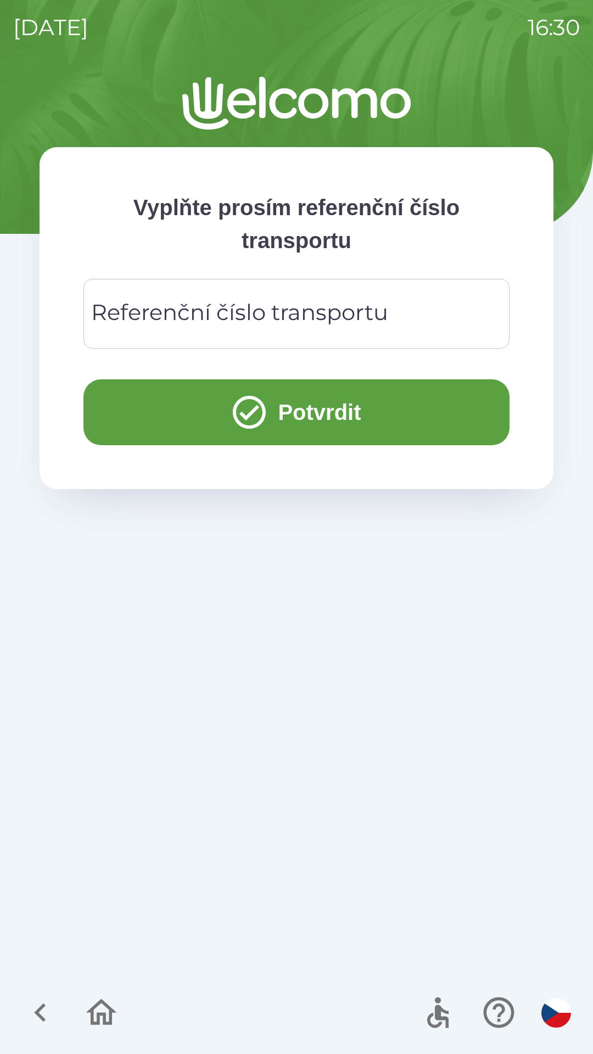
click at [234, 316] on div "Referenční číslo transportu Referenční číslo transportu" at bounding box center [296, 314] width 426 height 70
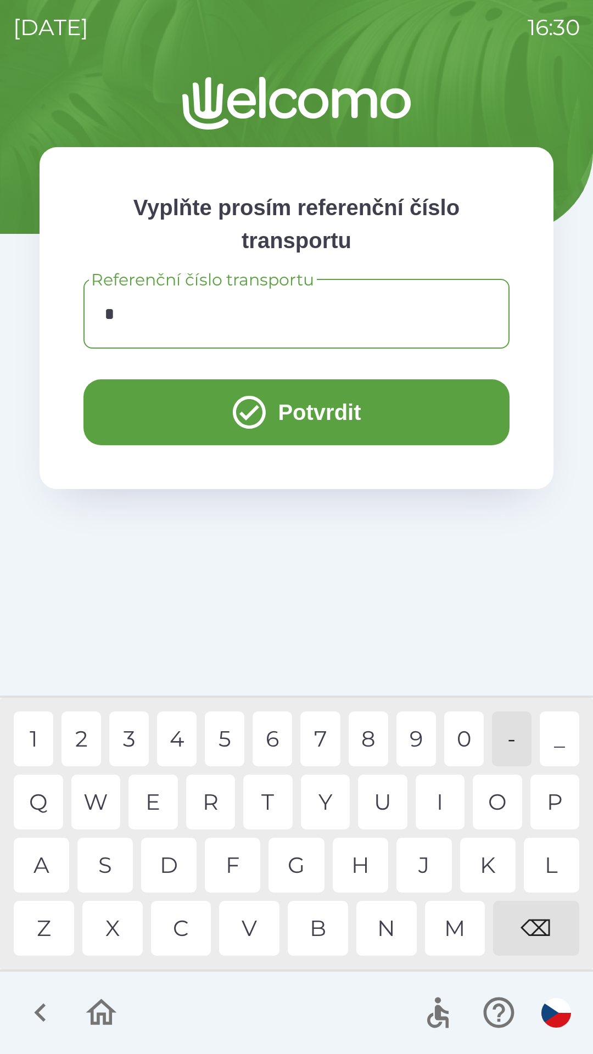
click at [233, 809] on div "R" at bounding box center [210, 802] width 49 height 55
type input "***"
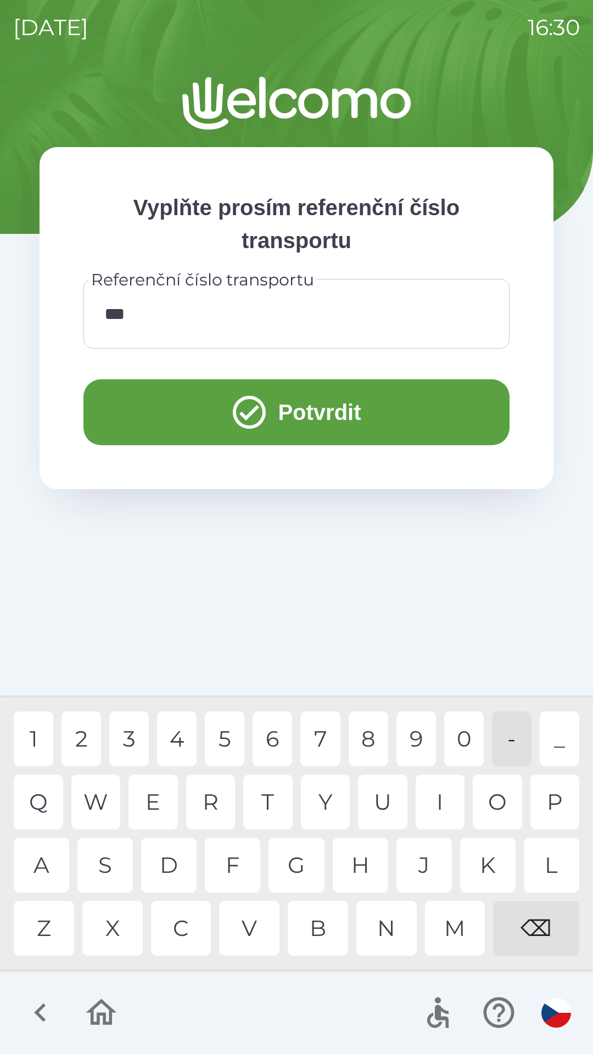
click at [288, 849] on div "G" at bounding box center [295, 865] width 55 height 55
click at [288, 392] on button "Potvrdit" at bounding box center [296, 412] width 426 height 66
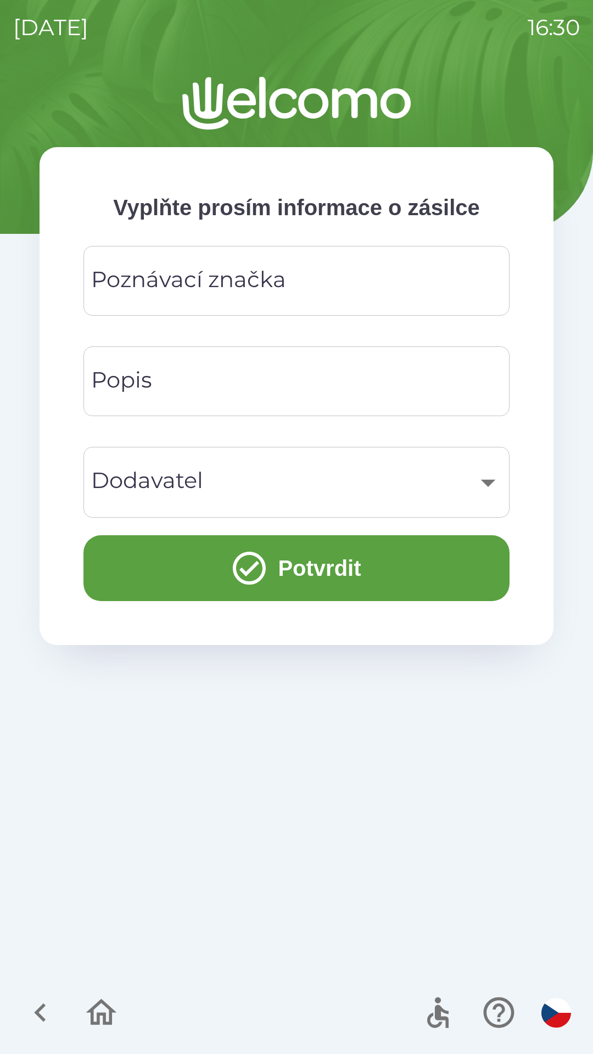
click at [244, 279] on div "Poznávací značka Poznávací značka" at bounding box center [296, 281] width 426 height 70
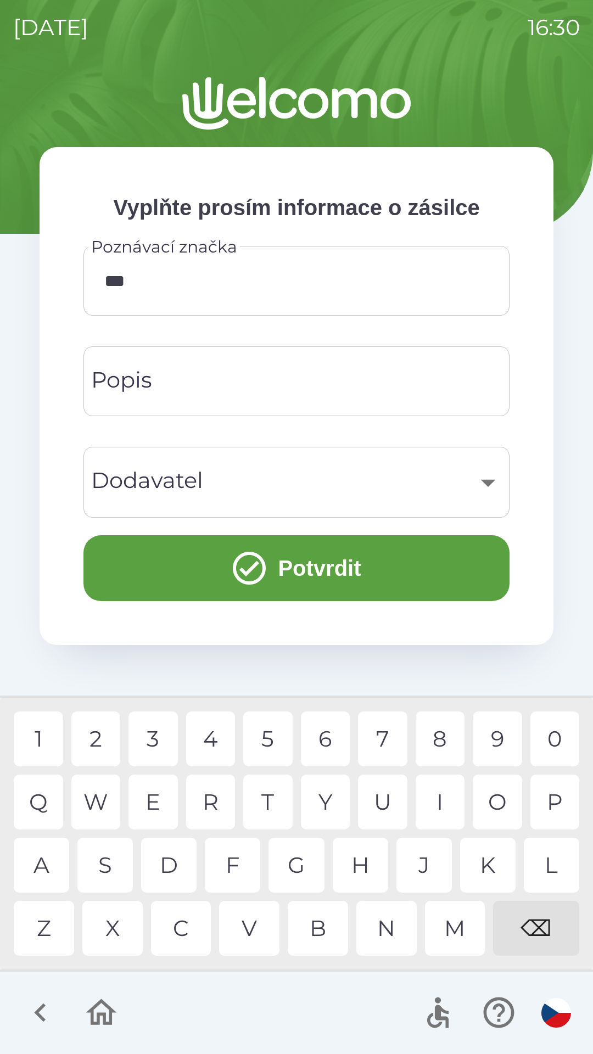
click at [376, 928] on div "N" at bounding box center [386, 928] width 60 height 55
click at [89, 728] on div "2" at bounding box center [95, 739] width 49 height 55
type input "*******"
click at [220, 481] on div "​" at bounding box center [297, 482] width 400 height 44
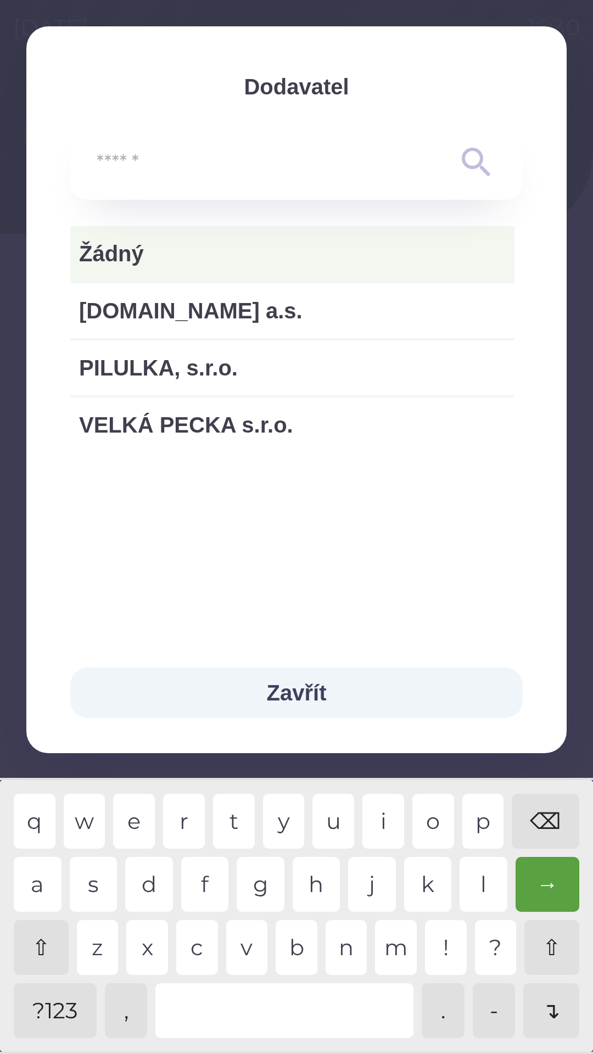
click at [210, 423] on span "VELKÁ PECKA s.r.o." at bounding box center [292, 425] width 427 height 33
type input "***"
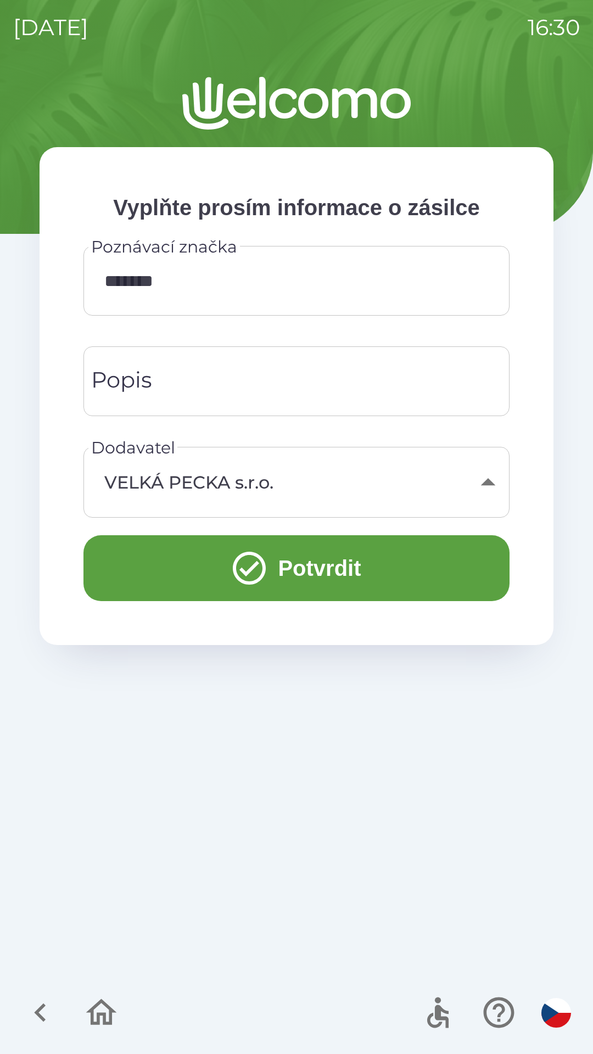
click at [259, 572] on icon "submit" at bounding box center [249, 568] width 33 height 33
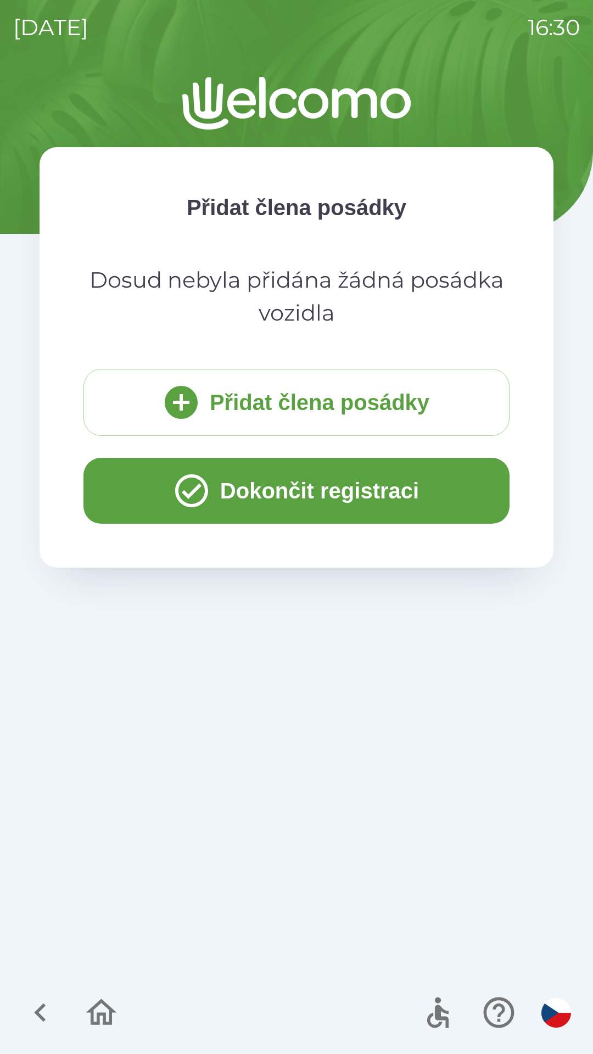
click at [279, 478] on button "Dokončit registraci" at bounding box center [296, 491] width 426 height 66
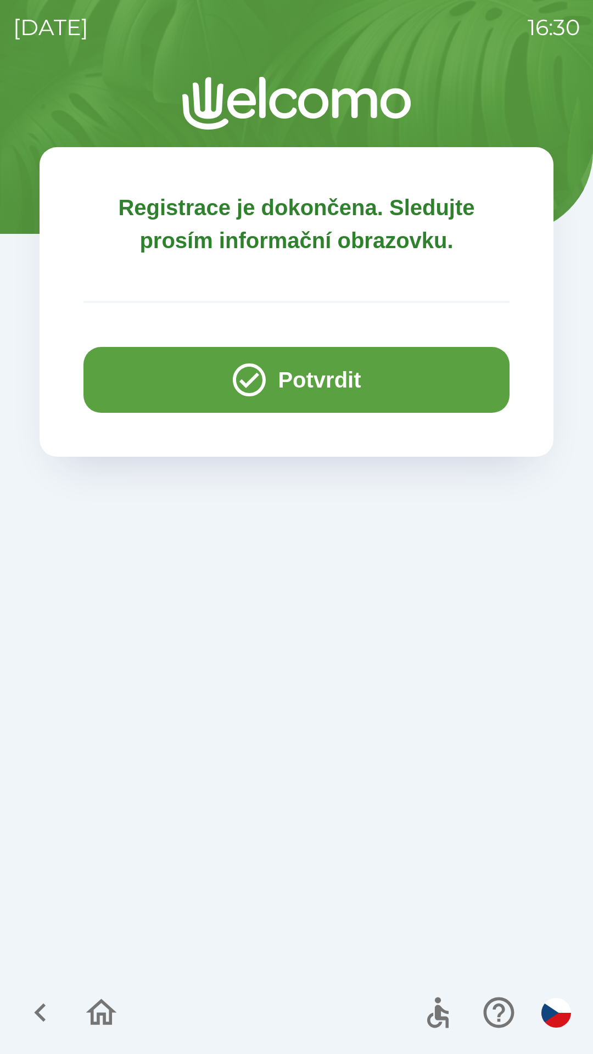
click at [230, 377] on icon "button" at bounding box center [250, 380] width 40 height 40
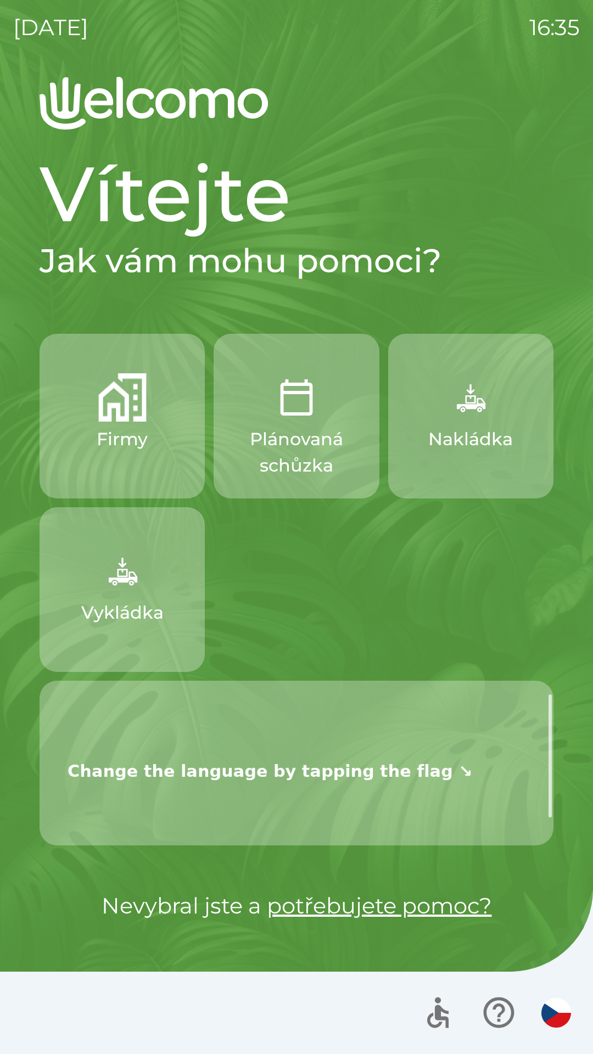
click at [563, 1005] on img "button" at bounding box center [556, 1013] width 30 height 30
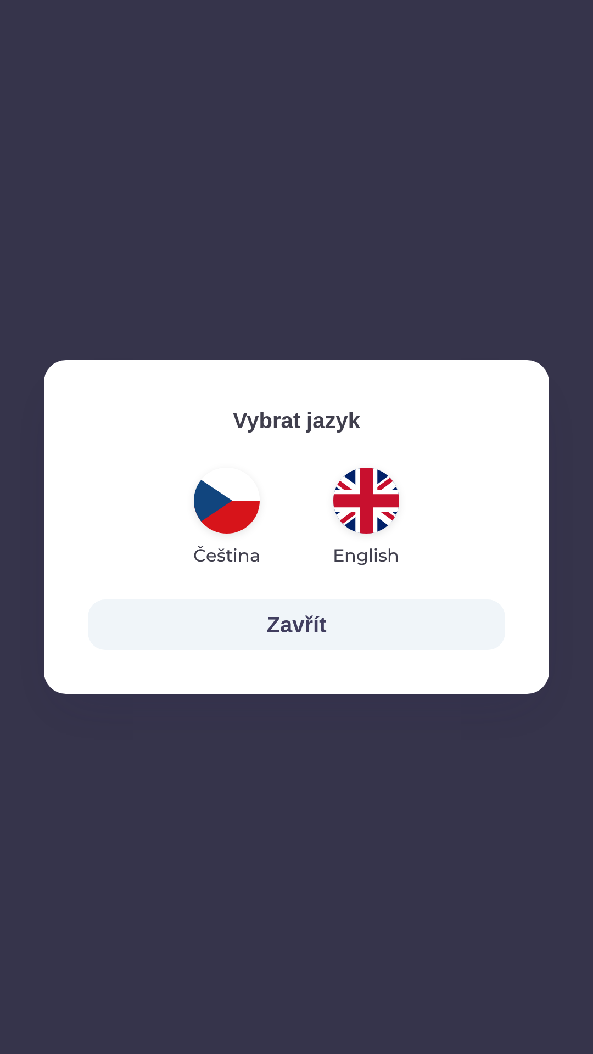
click at [233, 494] on img "button" at bounding box center [227, 501] width 66 height 66
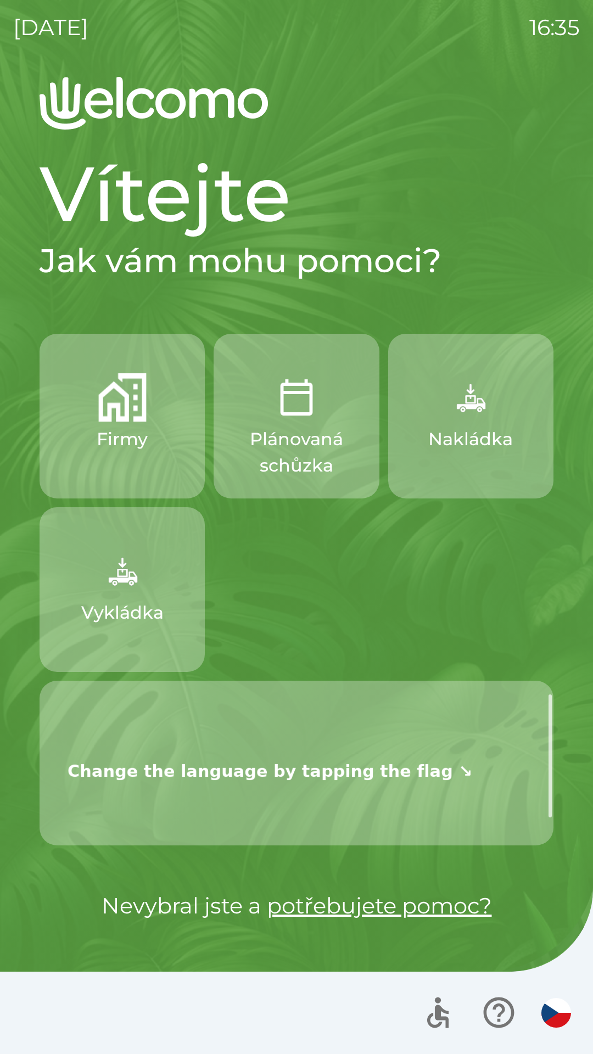
click at [556, 1000] on img "button" at bounding box center [556, 1013] width 30 height 30
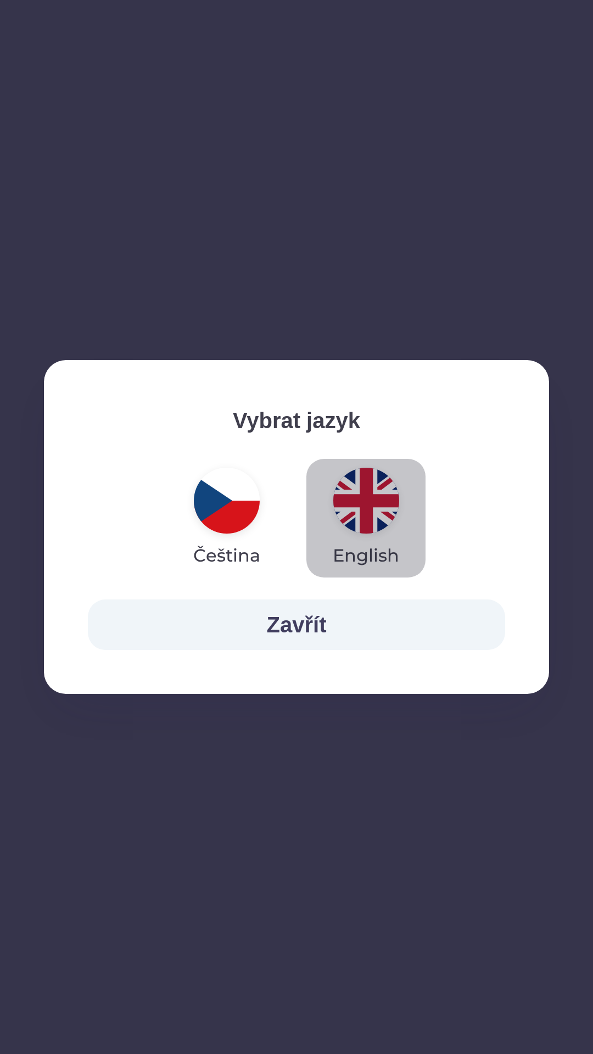
click at [366, 514] on img "button" at bounding box center [366, 501] width 66 height 66
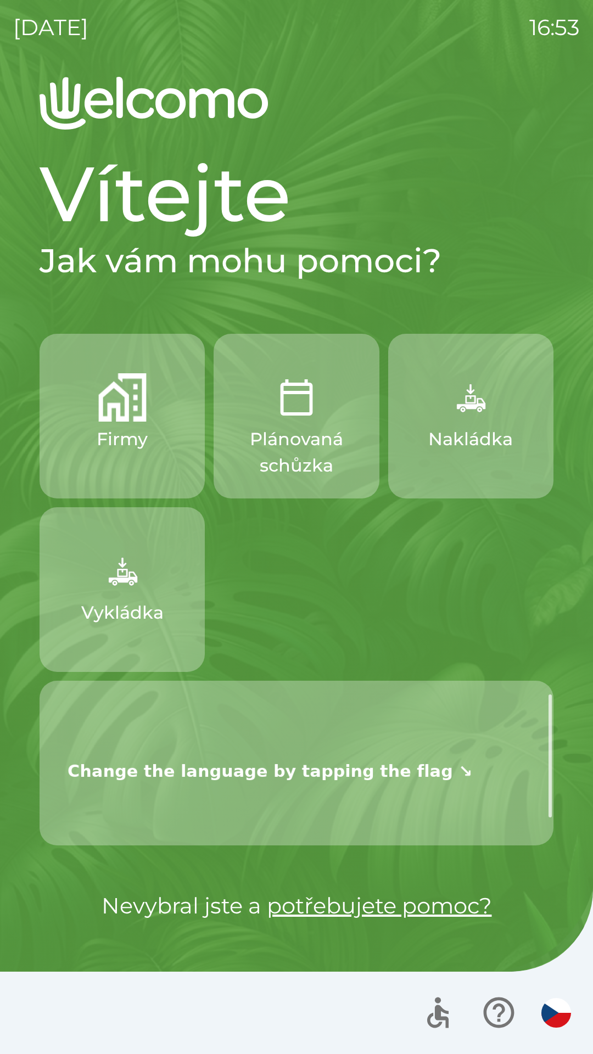
click at [489, 407] on img "button" at bounding box center [470, 397] width 48 height 48
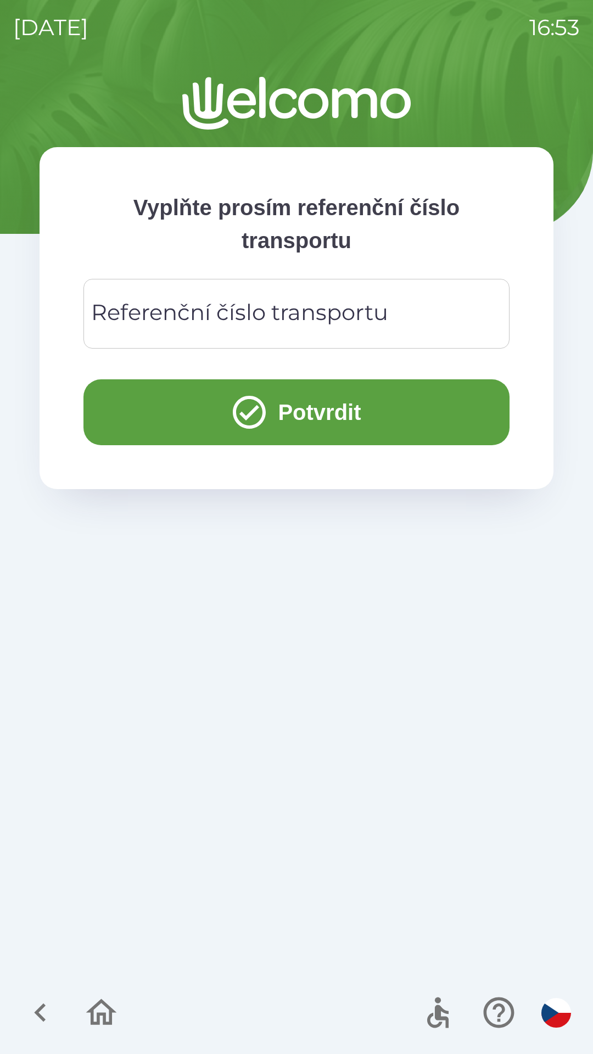
click at [271, 304] on div "Referenční číslo transportu Referenční číslo transportu" at bounding box center [296, 314] width 426 height 70
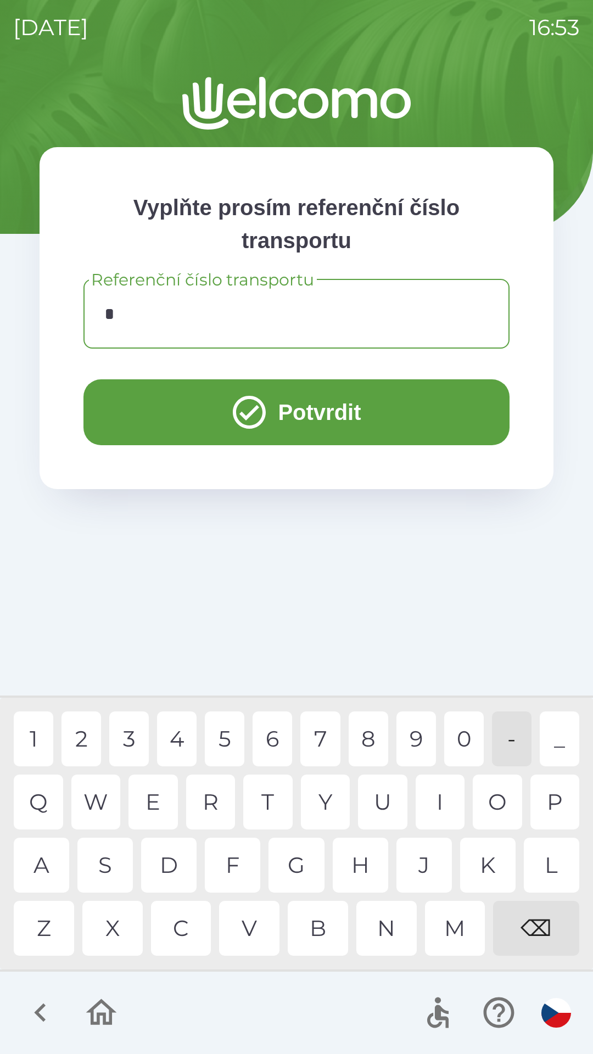
click at [187, 937] on div "C" at bounding box center [181, 928] width 60 height 55
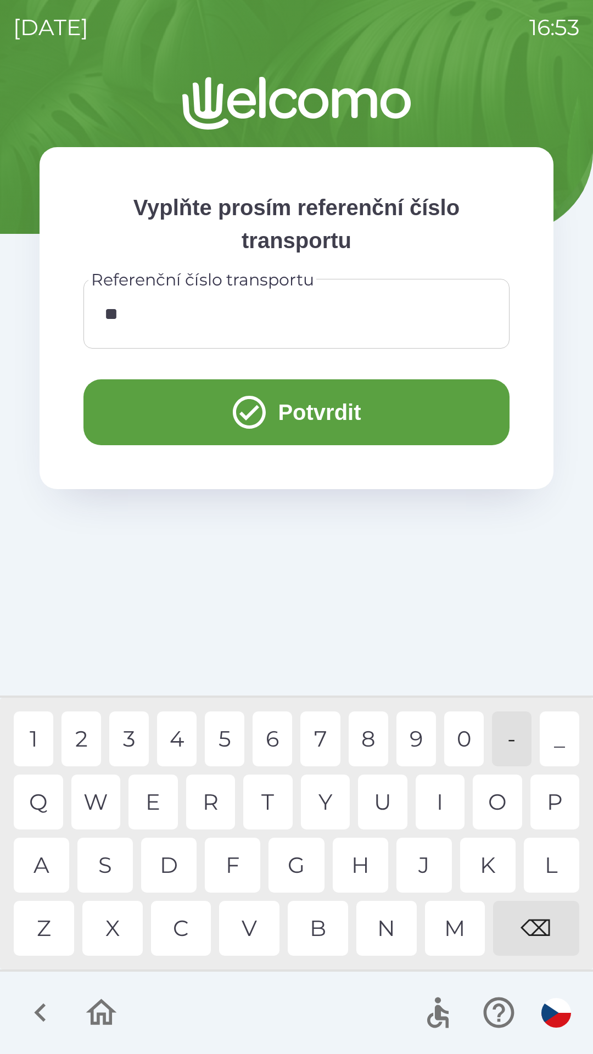
click at [46, 921] on div "Z" at bounding box center [44, 928] width 60 height 55
type input "****"
click at [338, 407] on button "Potvrdit" at bounding box center [296, 412] width 426 height 66
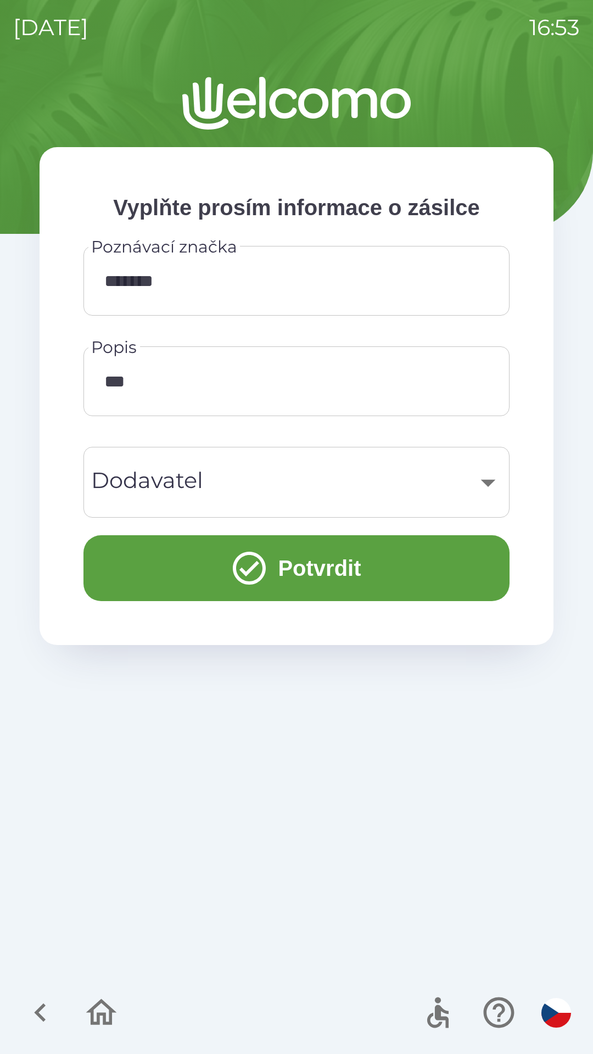
type input "***"
click at [99, 1012] on icon "button" at bounding box center [101, 1012] width 37 height 37
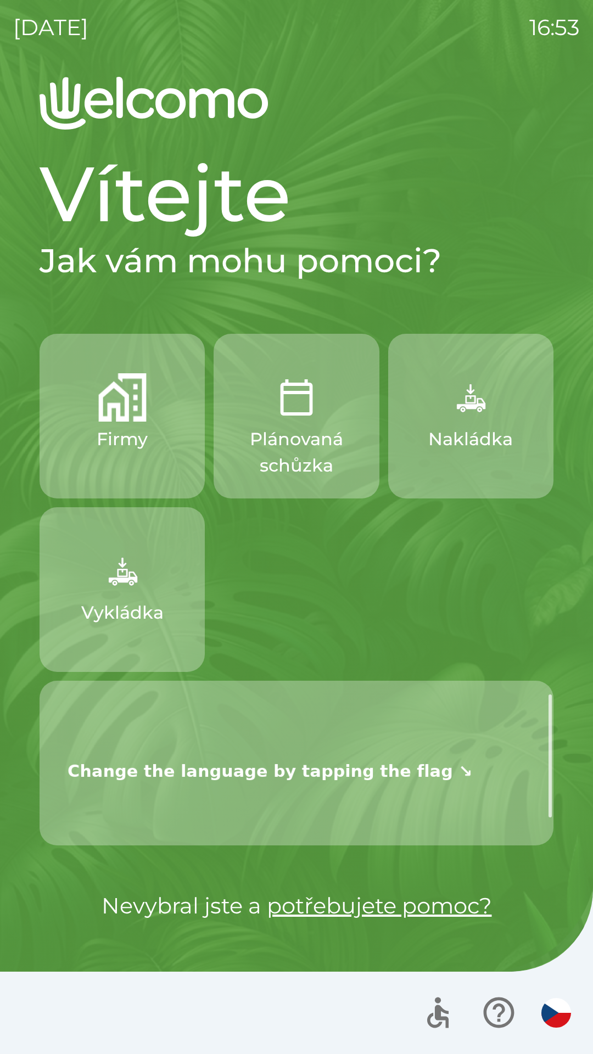
click at [475, 415] on img "button" at bounding box center [470, 397] width 48 height 48
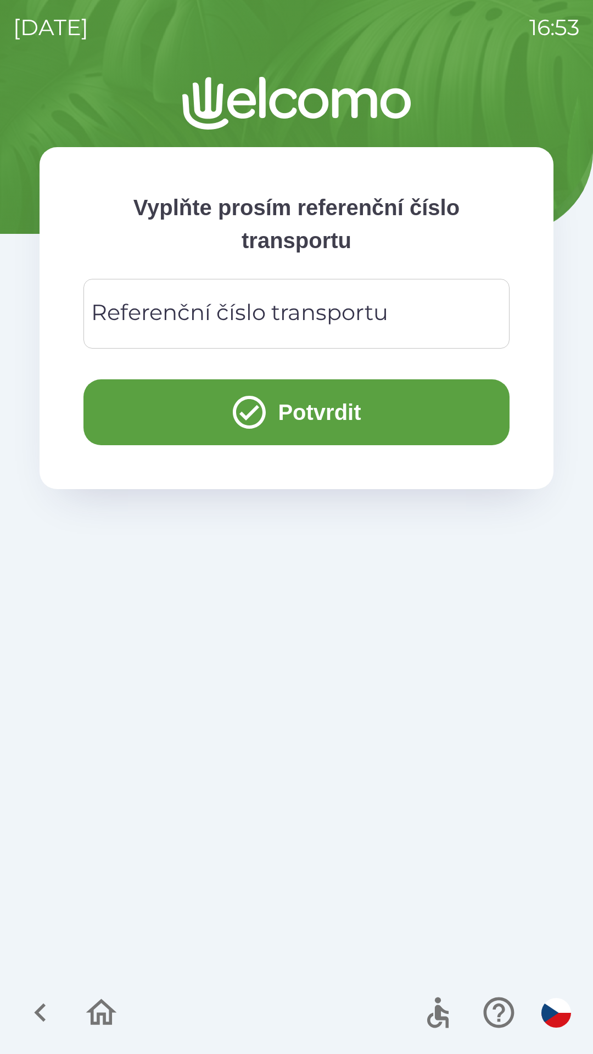
click at [258, 315] on div "Referenční číslo transportu Referenční číslo transportu" at bounding box center [296, 314] width 426 height 70
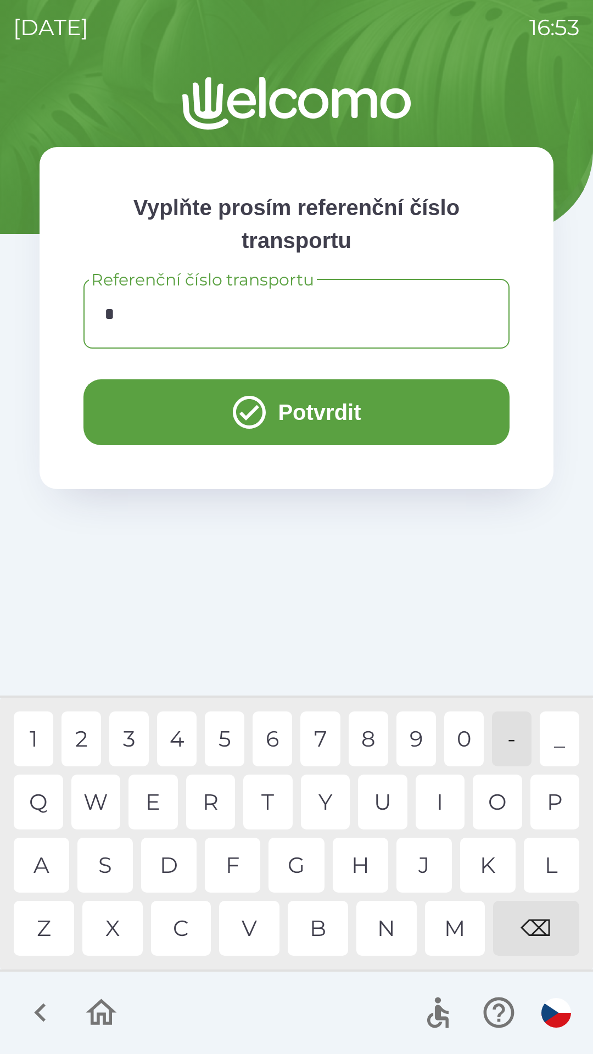
click at [187, 931] on div "C" at bounding box center [181, 928] width 60 height 55
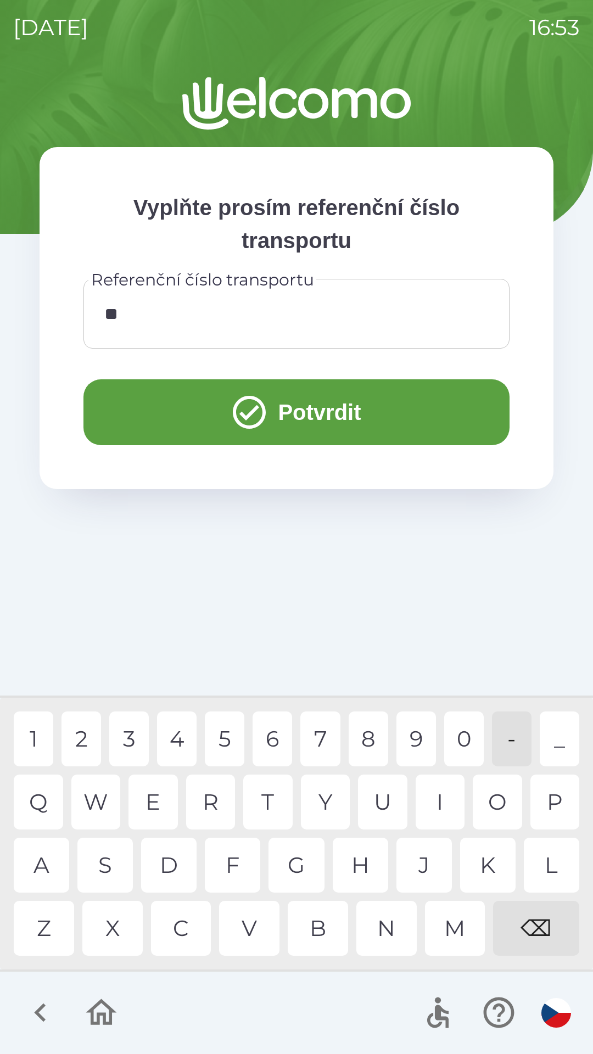
click at [55, 930] on div "Z" at bounding box center [44, 928] width 60 height 55
click at [87, 731] on div "2" at bounding box center [81, 739] width 40 height 55
type input "****"
click at [121, 736] on div "3" at bounding box center [129, 739] width 40 height 55
click at [314, 412] on button "Potvrdit" at bounding box center [296, 412] width 426 height 66
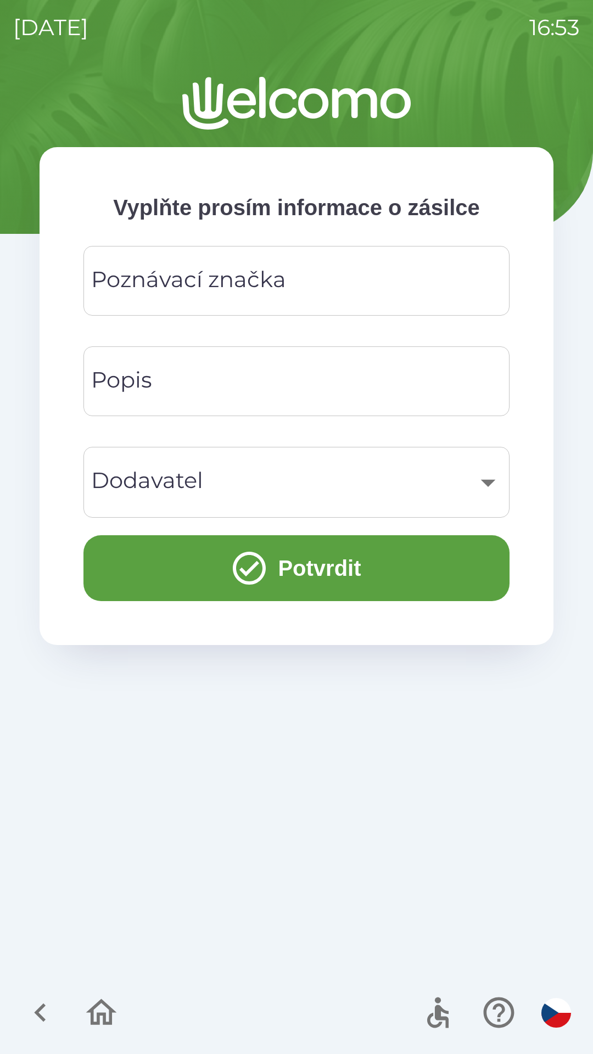
click at [267, 282] on div "Poznávací značka Poznávací značka" at bounding box center [296, 281] width 426 height 70
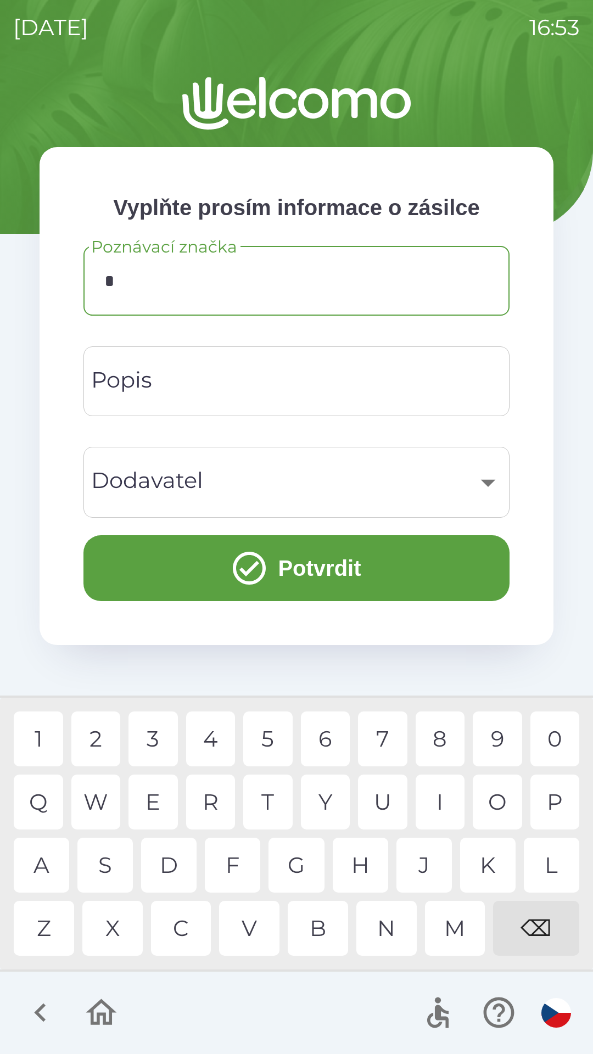
click at [437, 726] on div "8" at bounding box center [440, 739] width 49 height 55
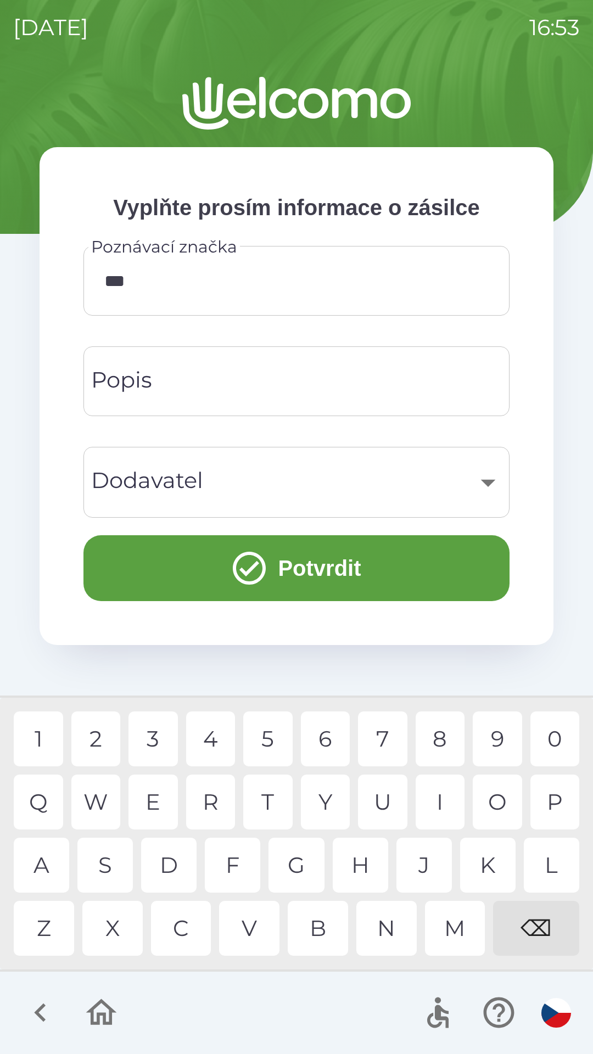
click at [389, 919] on div "N" at bounding box center [386, 928] width 60 height 55
click at [102, 740] on div "2" at bounding box center [95, 739] width 49 height 55
click at [388, 747] on div "7" at bounding box center [382, 739] width 49 height 55
type input "*******"
click at [258, 372] on input "Popis" at bounding box center [297, 381] width 400 height 43
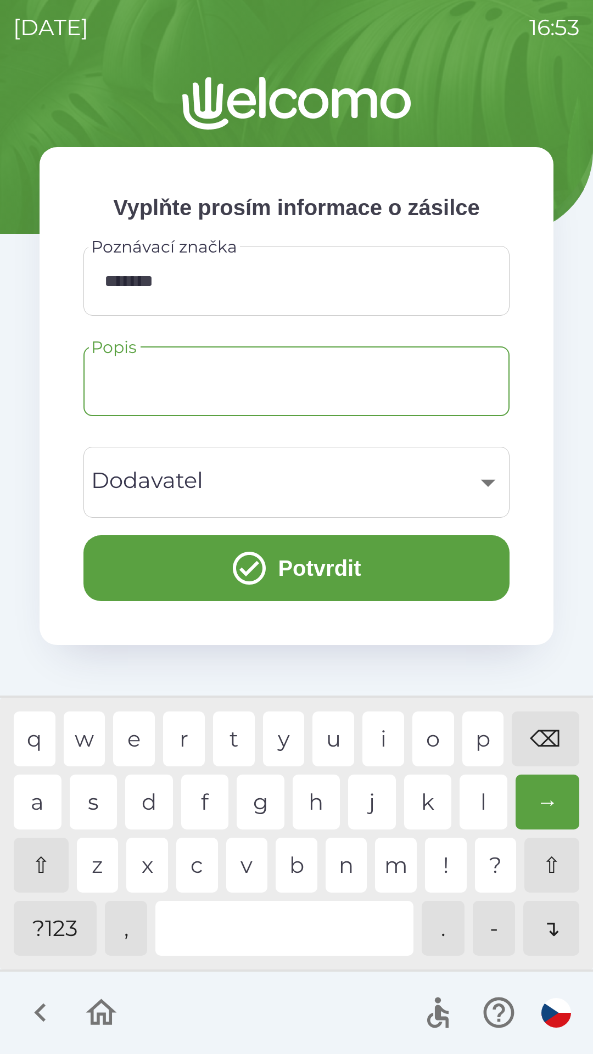
click at [338, 481] on div "​" at bounding box center [297, 482] width 400 height 44
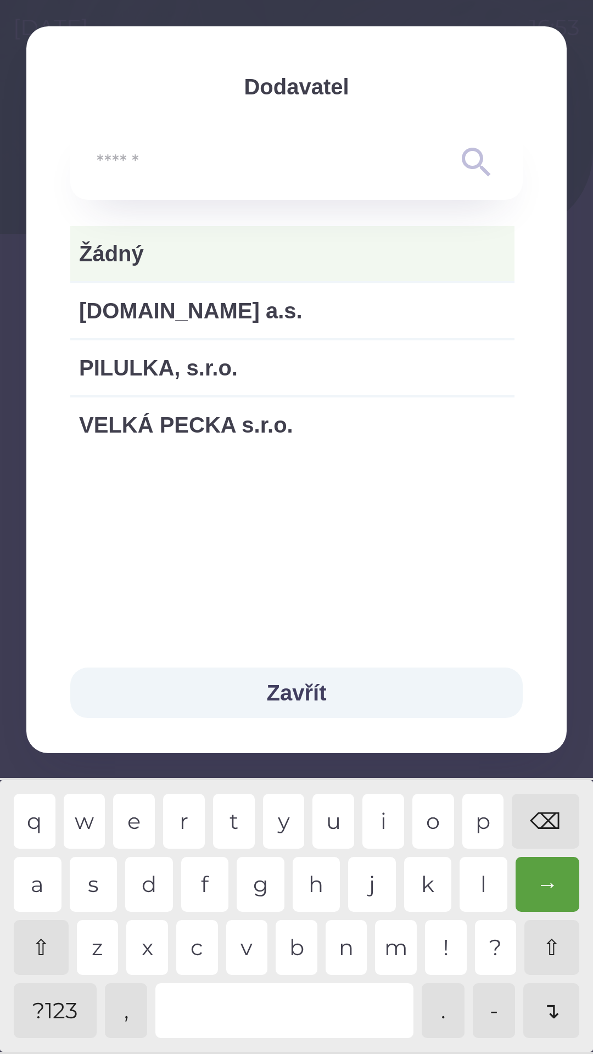
click at [213, 317] on span "[DOMAIN_NAME] a.s." at bounding box center [292, 310] width 427 height 33
type input "***"
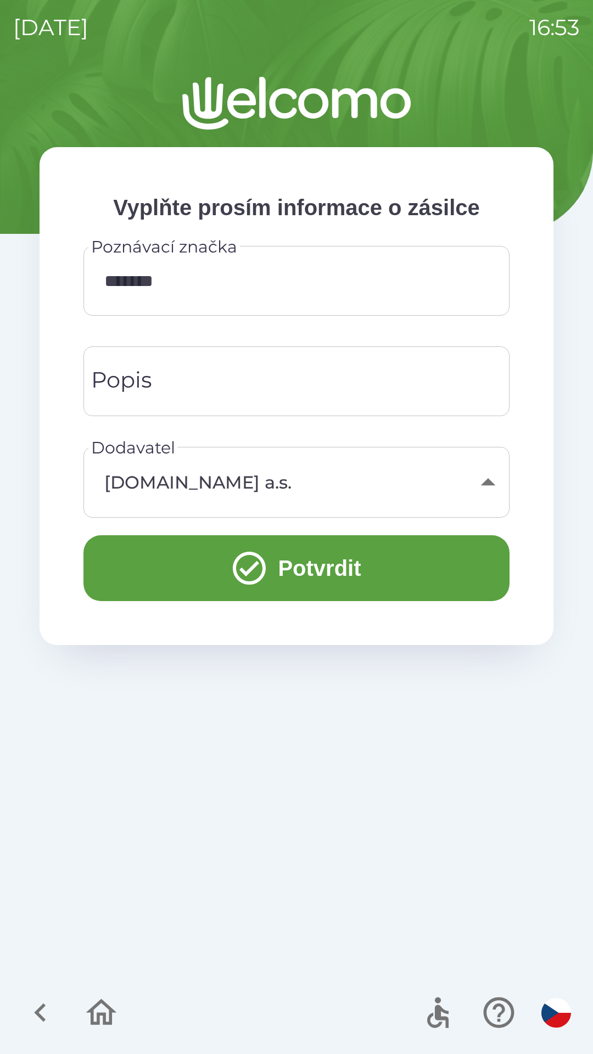
click at [368, 570] on button "Potvrdit" at bounding box center [296, 568] width 426 height 66
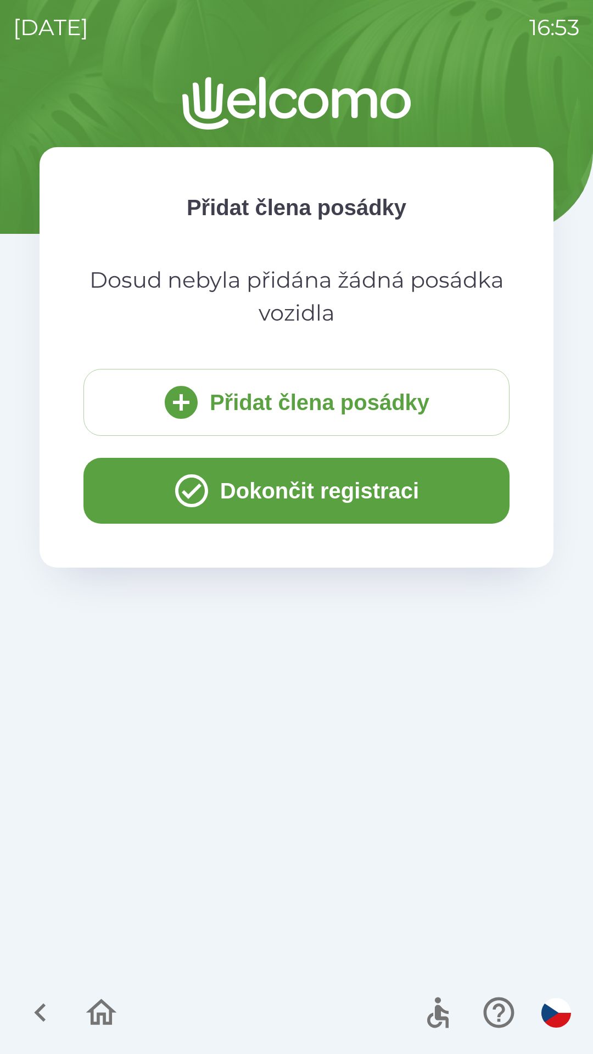
click at [312, 485] on button "Dokončit registraci" at bounding box center [296, 491] width 426 height 66
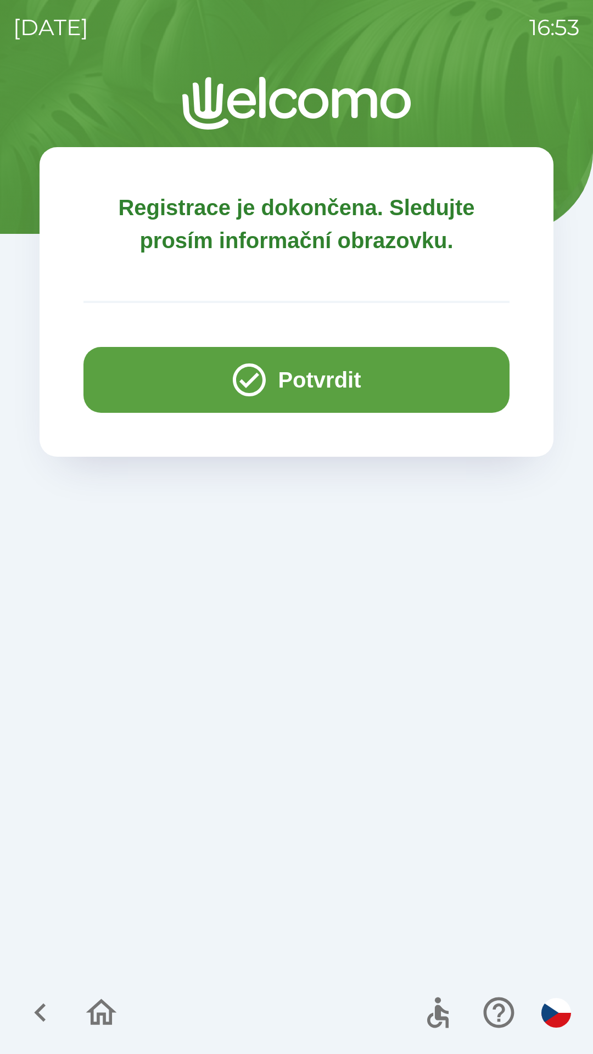
click at [310, 377] on button "Potvrdit" at bounding box center [296, 380] width 426 height 66
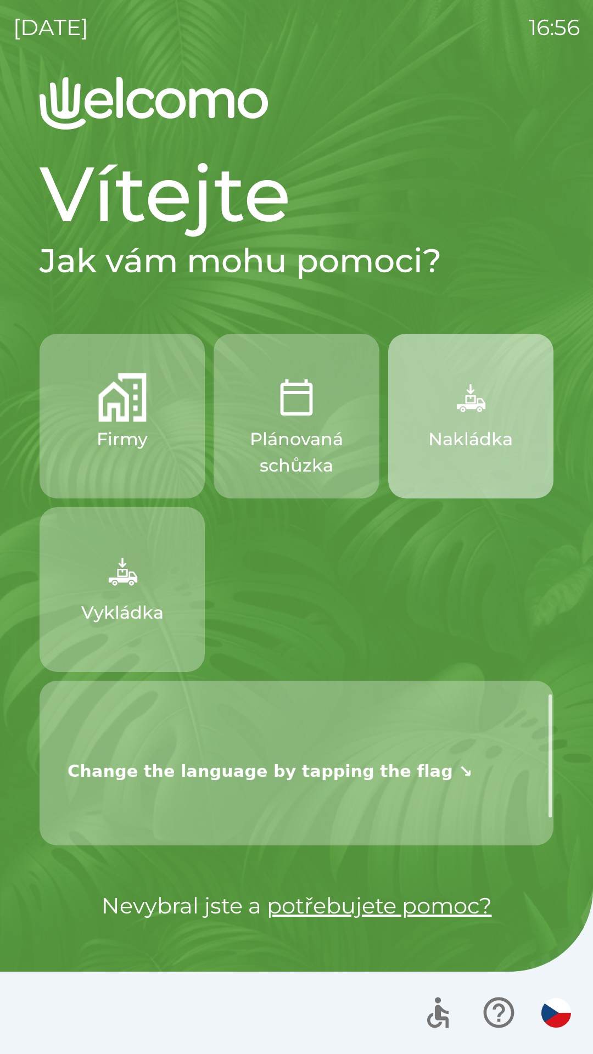
click at [467, 394] on img "button" at bounding box center [470, 397] width 48 height 48
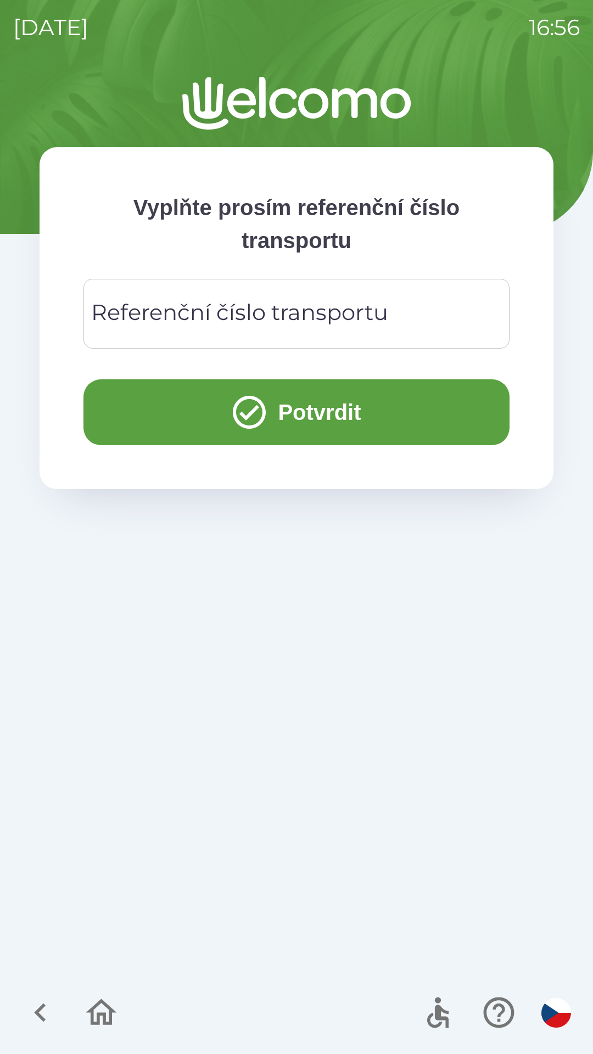
click at [314, 312] on div "Referenční číslo transportu Referenční číslo transportu" at bounding box center [296, 314] width 426 height 70
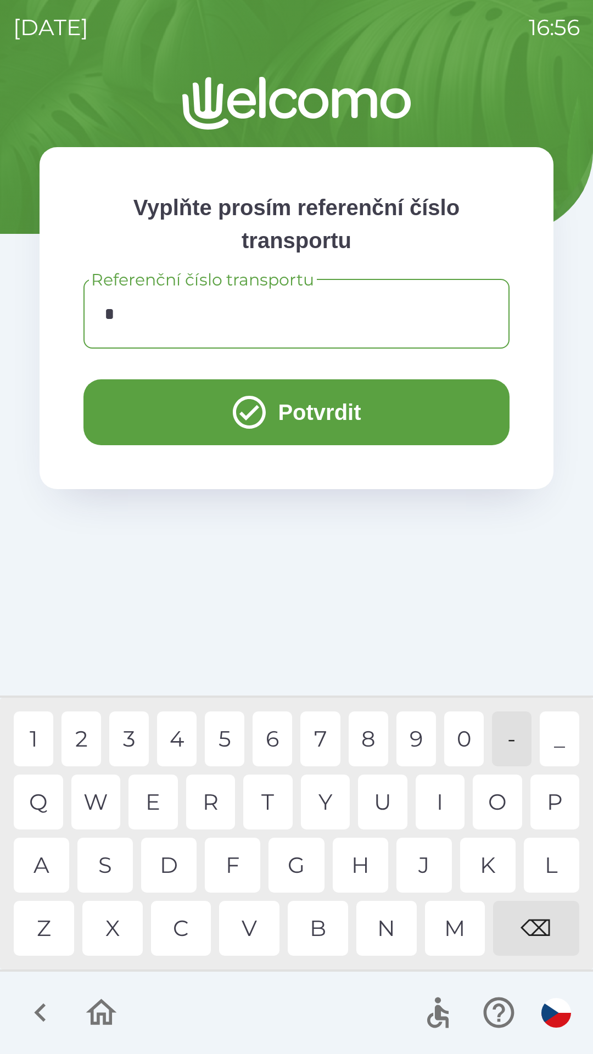
click at [180, 933] on div "C" at bounding box center [181, 928] width 60 height 55
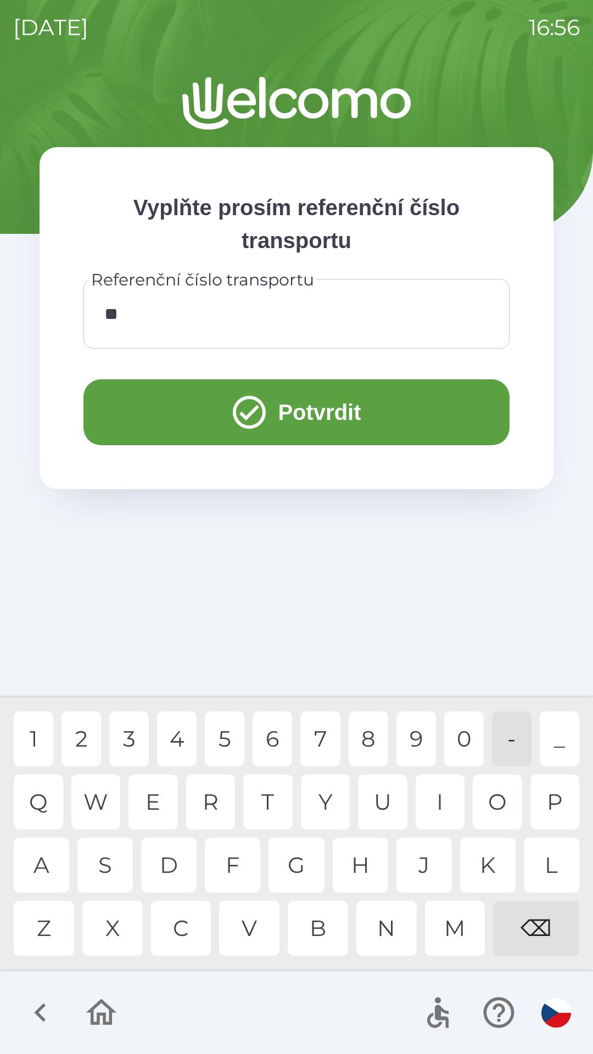
click at [47, 932] on div "Z" at bounding box center [44, 928] width 60 height 55
click at [86, 738] on div "2" at bounding box center [81, 739] width 40 height 55
type input "****"
click at [175, 747] on div "4" at bounding box center [177, 739] width 40 height 55
click at [371, 401] on button "Potvrdit" at bounding box center [296, 412] width 426 height 66
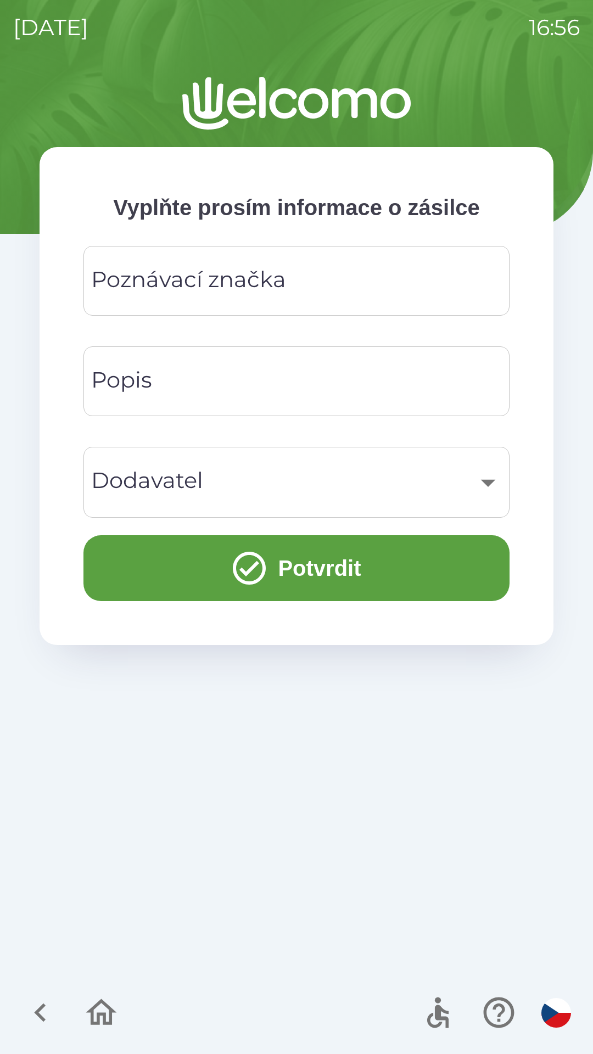
click at [323, 277] on input "Poznávací značka" at bounding box center [297, 280] width 400 height 43
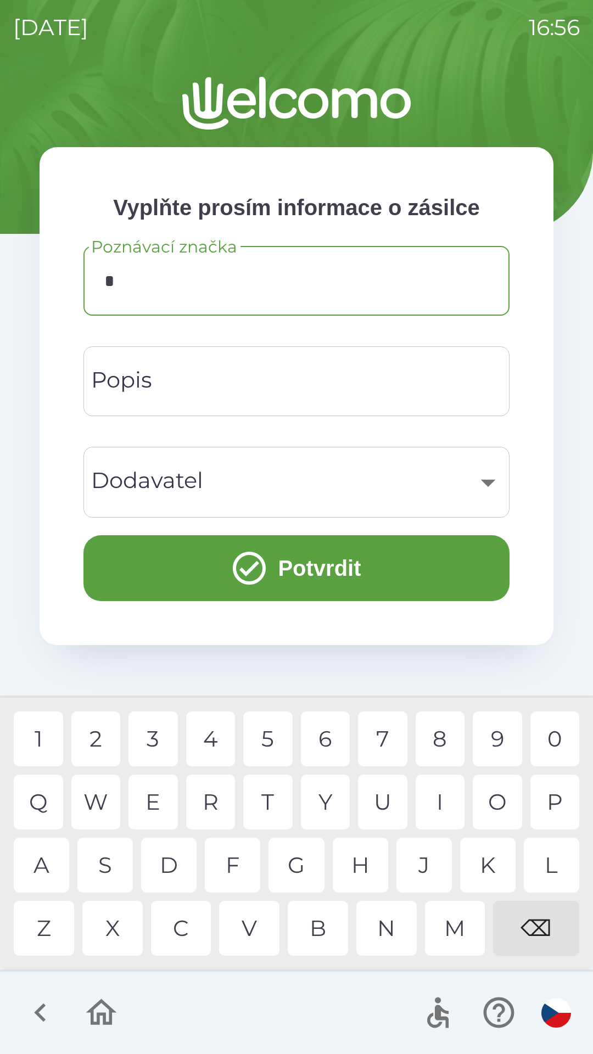
click at [443, 730] on div "8" at bounding box center [440, 739] width 49 height 55
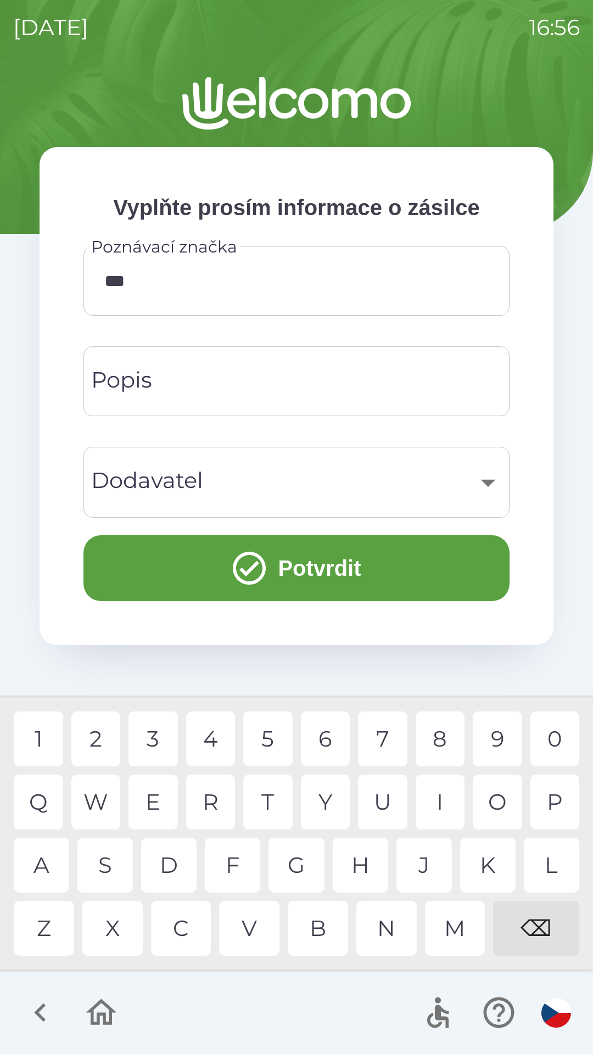
click at [392, 934] on div "N" at bounding box center [386, 928] width 60 height 55
click at [107, 736] on div "2" at bounding box center [95, 739] width 49 height 55
click at [392, 740] on div "7" at bounding box center [382, 739] width 49 height 55
type input "*******"
click at [387, 743] on div "7" at bounding box center [382, 739] width 49 height 55
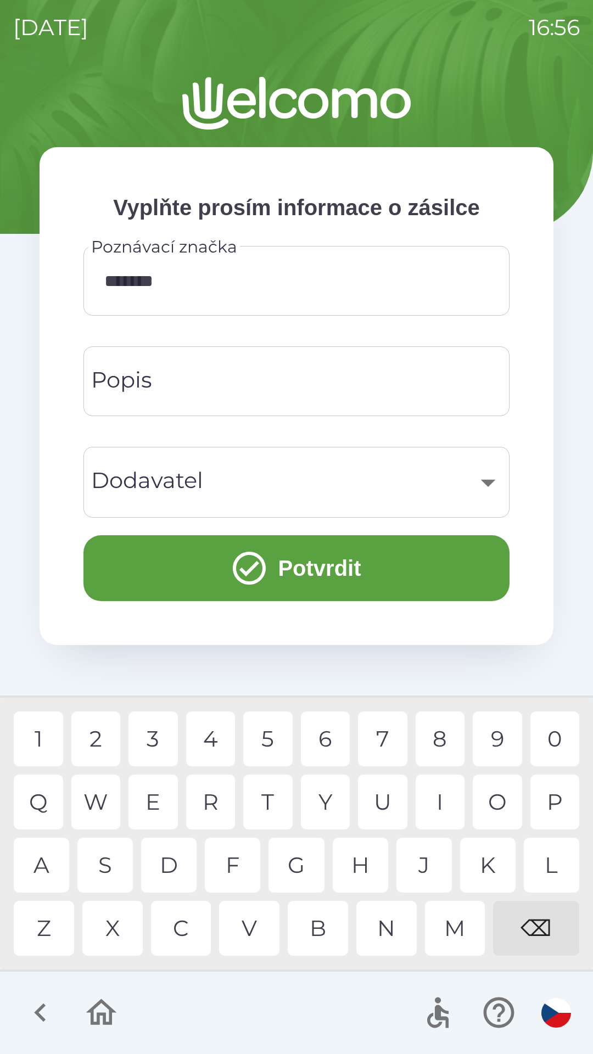
click at [257, 379] on input "Popis" at bounding box center [297, 381] width 400 height 43
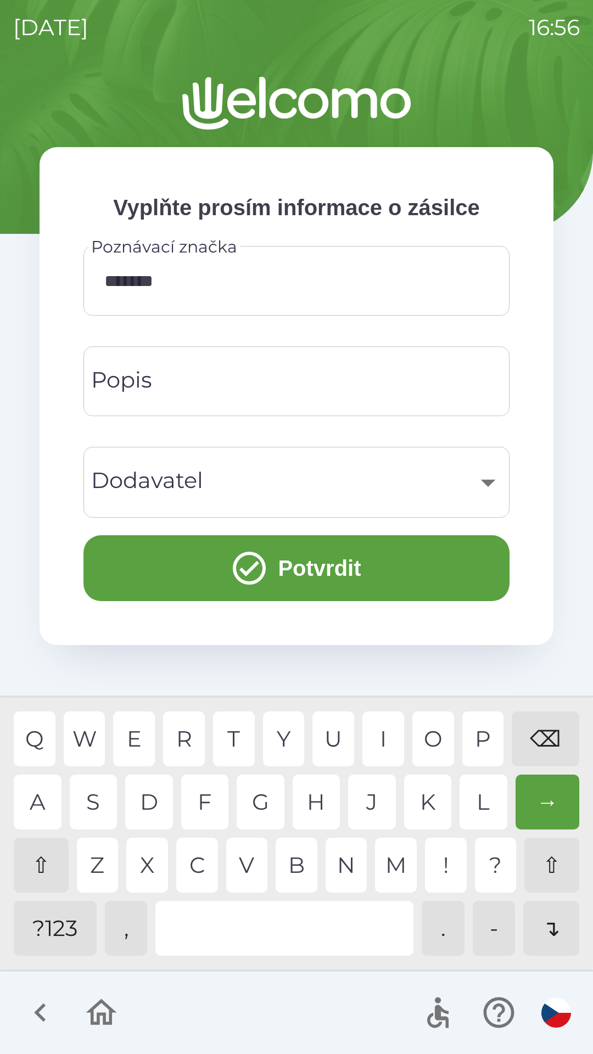
type input "*"
click at [145, 797] on div "D" at bounding box center [149, 802] width 48 height 55
click at [180, 743] on div "R" at bounding box center [184, 739] width 42 height 55
click at [145, 731] on div "E" at bounding box center [134, 739] width 42 height 55
type input "*****"
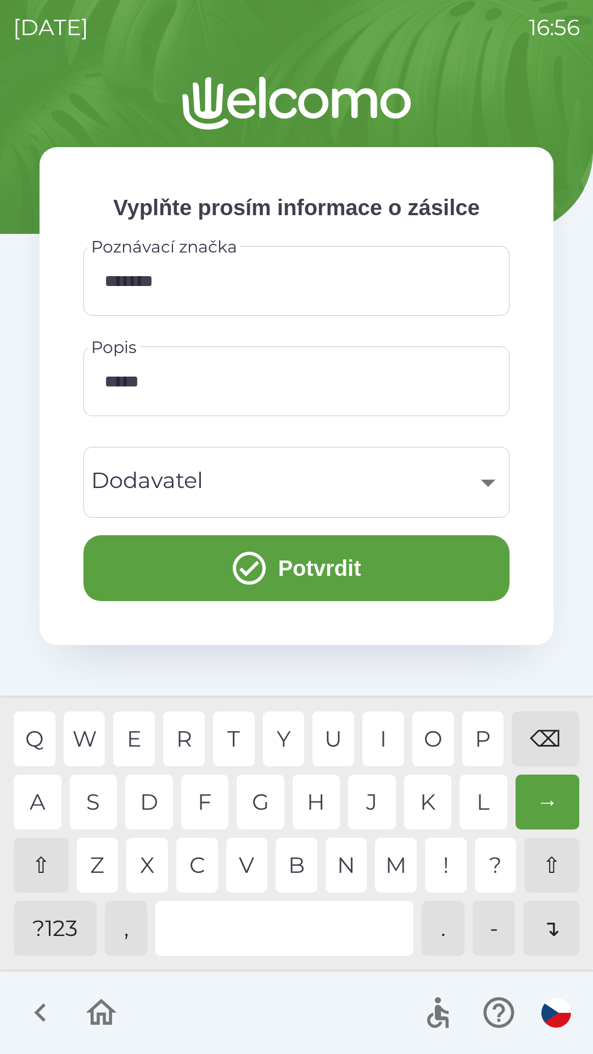
click at [438, 739] on div "O" at bounding box center [433, 739] width 42 height 55
click at [300, 482] on div "​" at bounding box center [297, 482] width 400 height 44
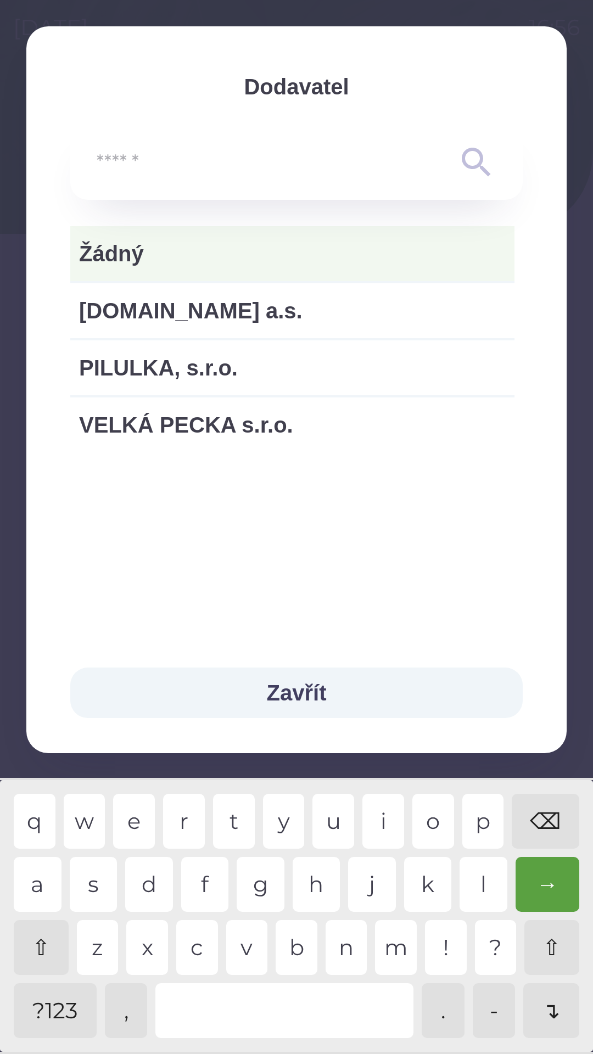
click at [246, 435] on span "VELKÁ PECKA s.r.o." at bounding box center [292, 425] width 427 height 33
type input "***"
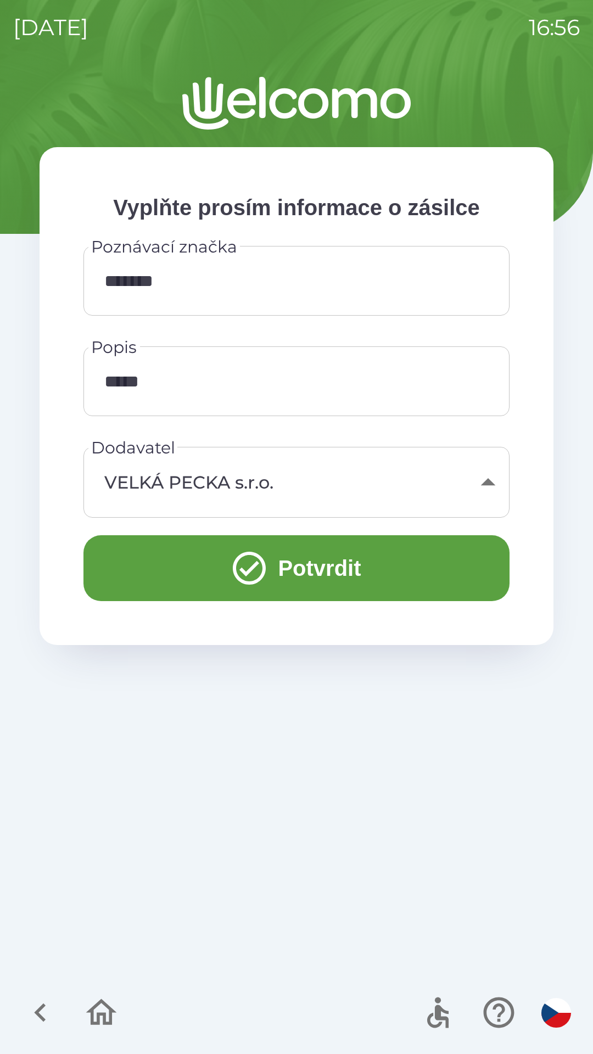
click at [323, 572] on button "Potvrdit" at bounding box center [296, 568] width 426 height 66
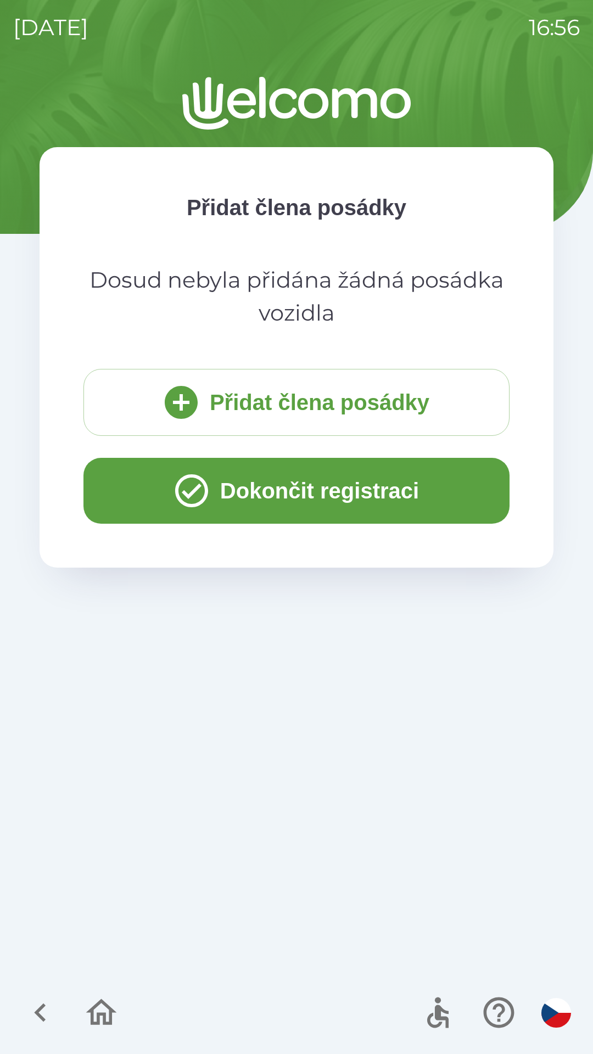
click at [303, 491] on button "Dokončit registraci" at bounding box center [296, 491] width 426 height 66
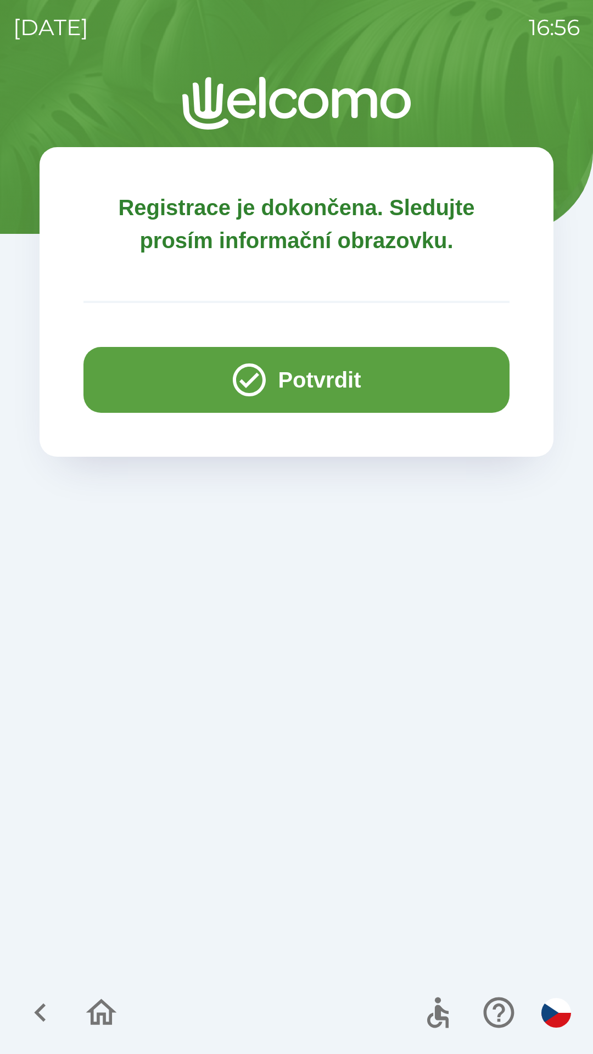
click at [324, 378] on button "Potvrdit" at bounding box center [296, 380] width 426 height 66
